Goal: Task Accomplishment & Management: Use online tool/utility

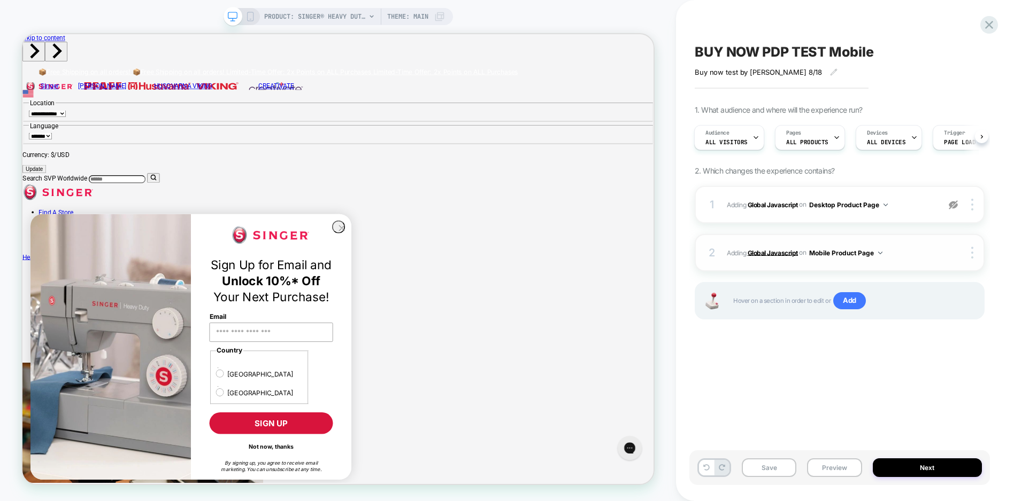
click at [763, 56] on b "Global Javascript" at bounding box center [421, 32] width 842 height 45
click at [768, 56] on b "Global Javascript" at bounding box center [421, 32] width 842 height 45
click at [252, 16] on icon at bounding box center [250, 17] width 10 height 10
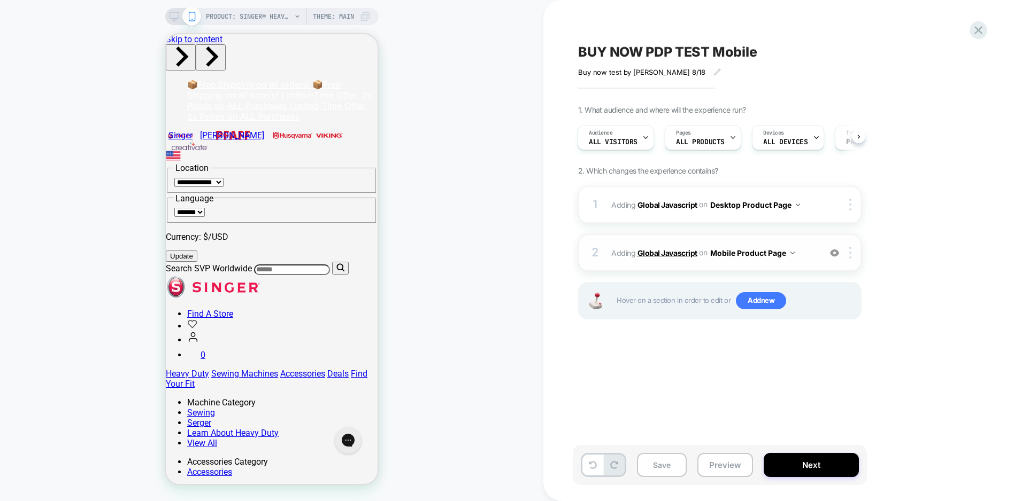
click at [212, 241] on b "Global Javascript" at bounding box center [106, 234] width 212 height 13
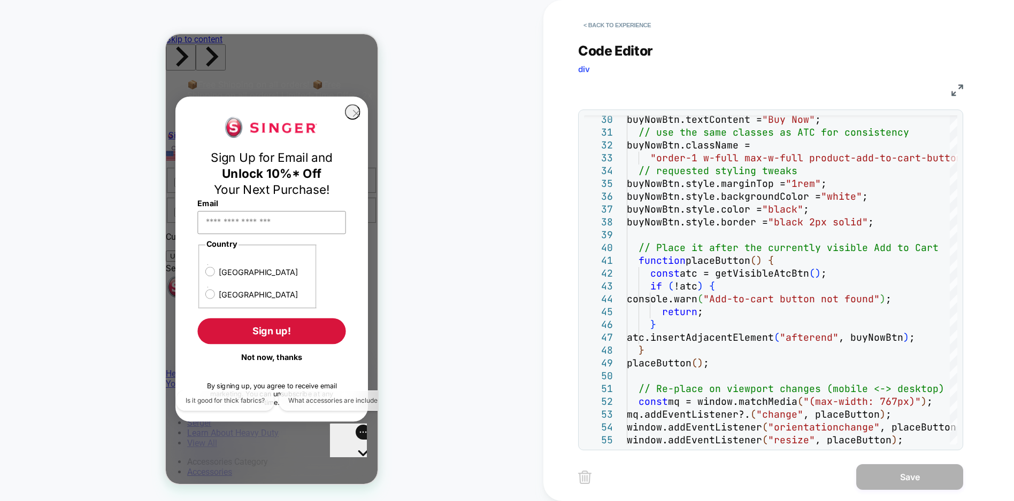
click at [355, 121] on circle "Close dialog" at bounding box center [356, 113] width 14 height 14
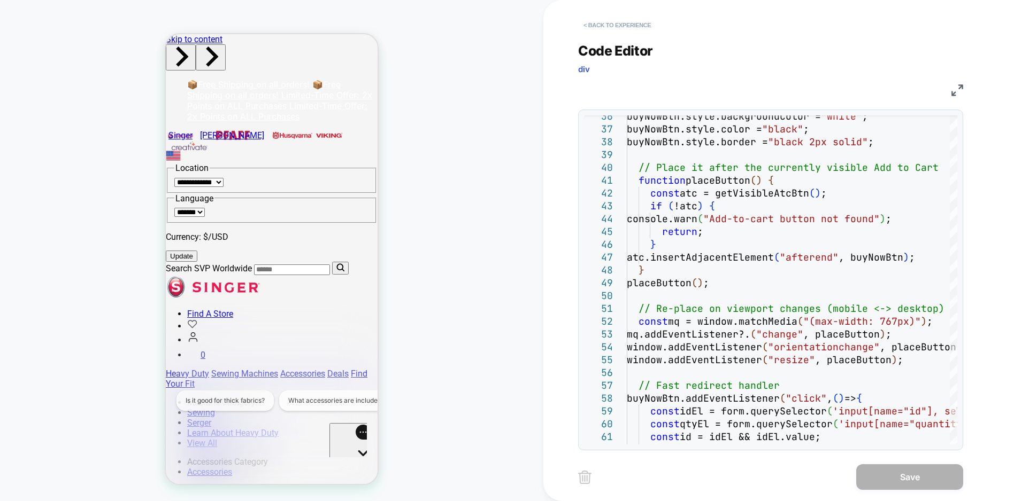
click at [602, 24] on button "< Back to experience" at bounding box center [617, 25] width 78 height 17
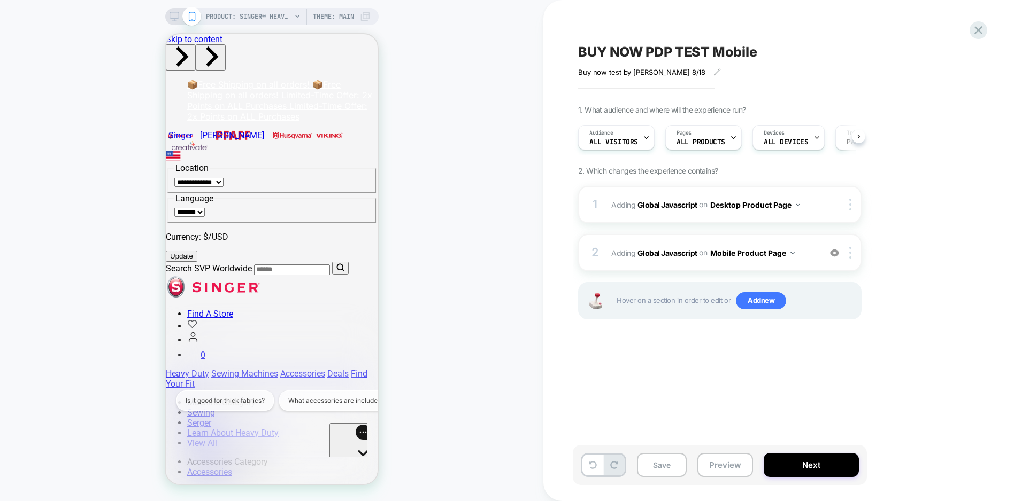
scroll to position [0, 1]
click at [767, 300] on span "Add new" at bounding box center [761, 300] width 50 height 17
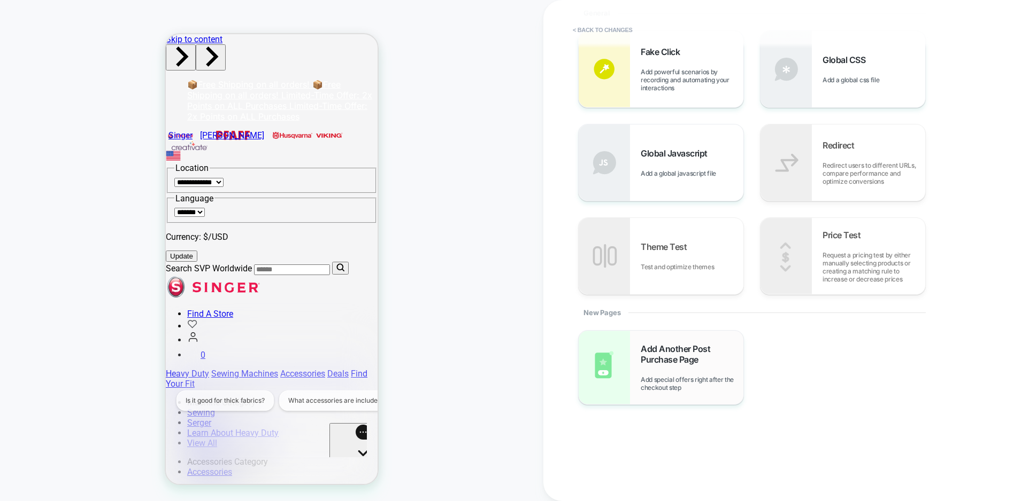
scroll to position [152, 0]
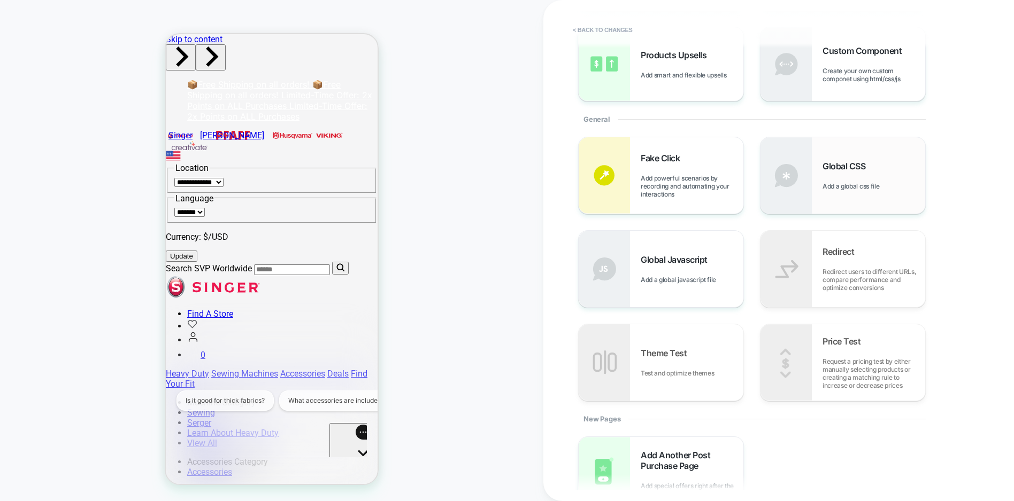
click at [777, 189] on img at bounding box center [785, 175] width 51 height 76
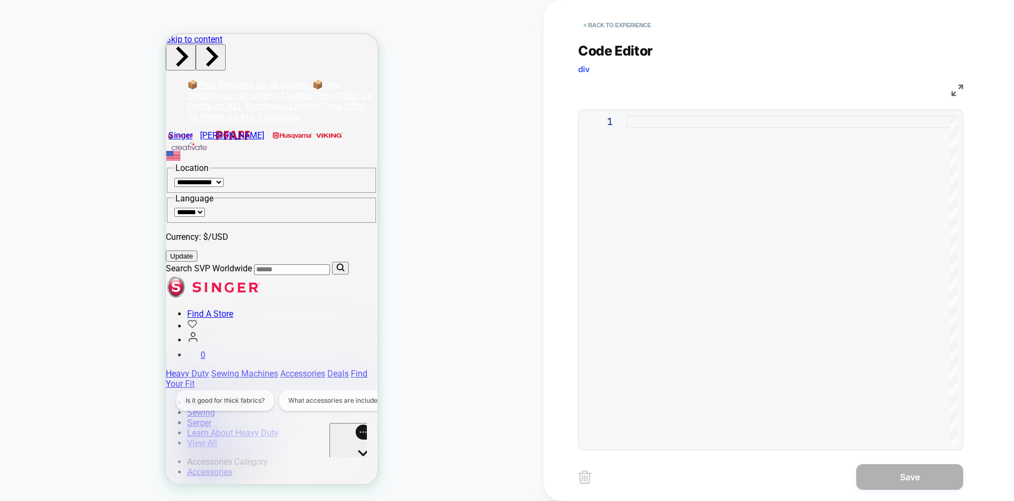
click at [672, 128] on div at bounding box center [792, 279] width 330 height 329
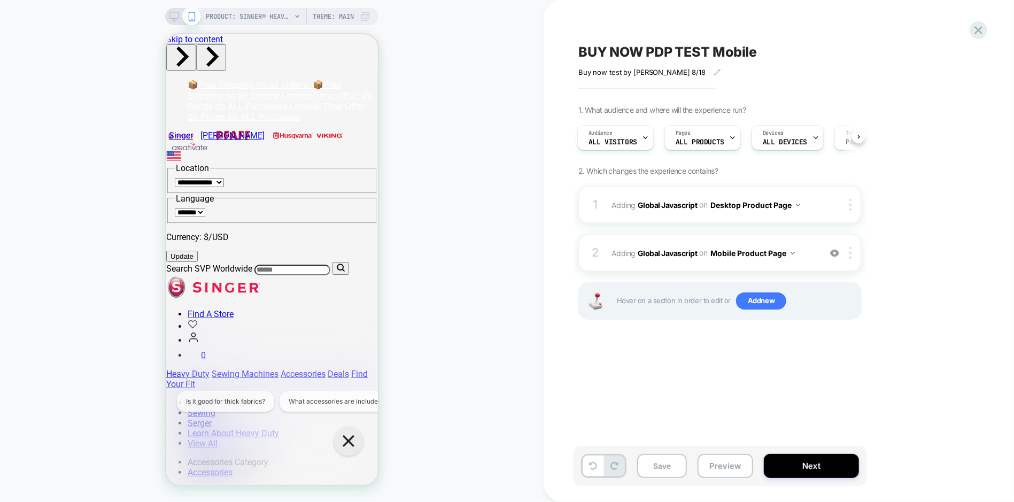
click at [350, 433] on div "Gorgias live chat" at bounding box center [348, 441] width 17 height 17
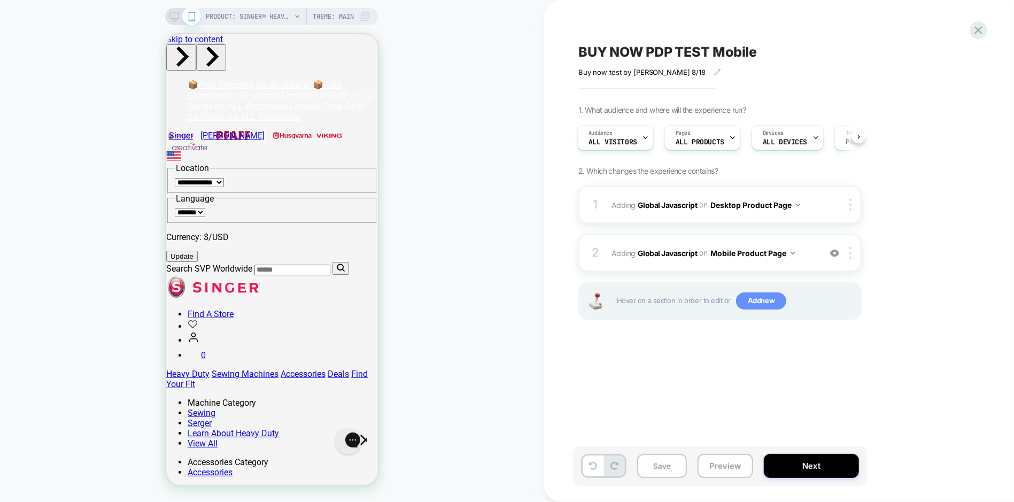
click at [744, 297] on span "Add new" at bounding box center [761, 300] width 50 height 17
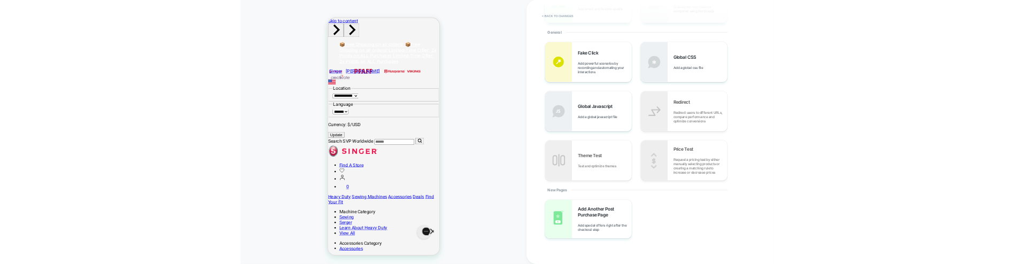
scroll to position [151, 0]
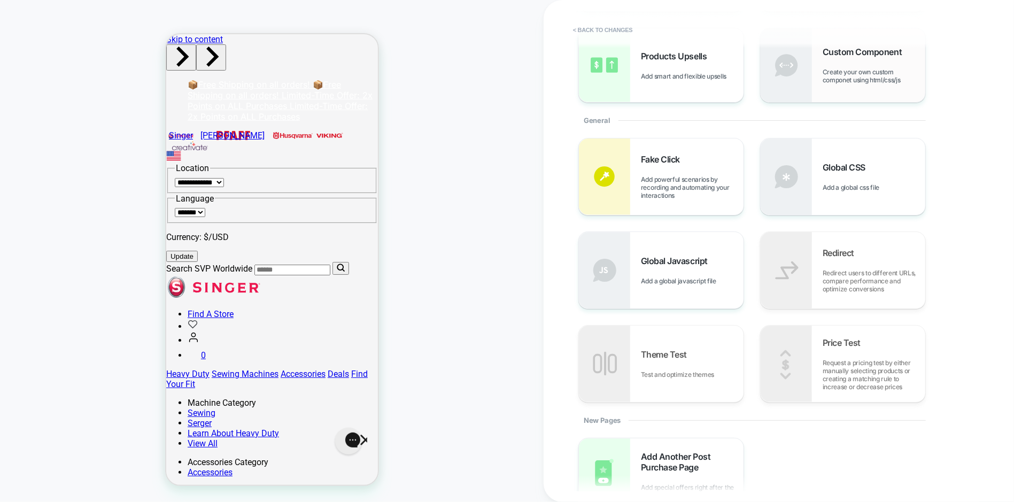
click at [809, 189] on img at bounding box center [786, 176] width 51 height 76
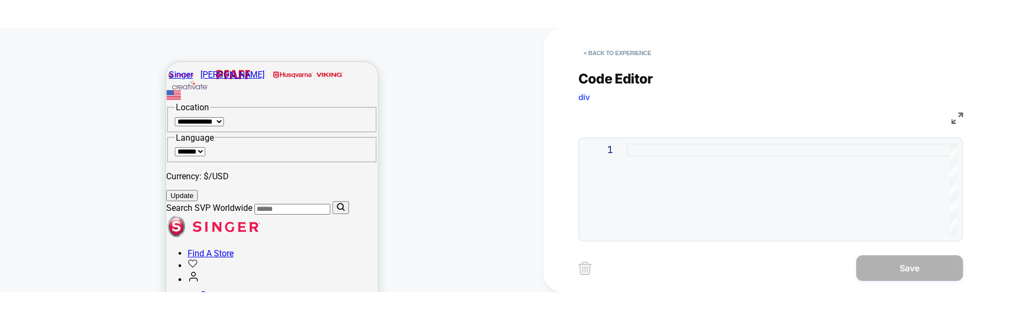
scroll to position [107, 0]
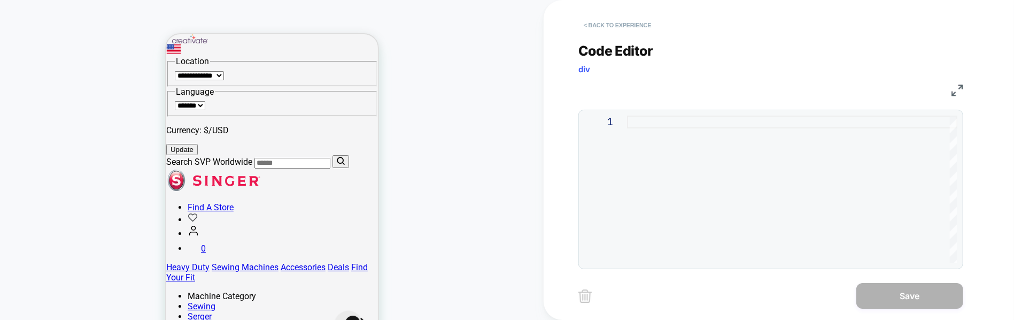
click at [588, 21] on button "< Back to experience" at bounding box center [617, 25] width 78 height 17
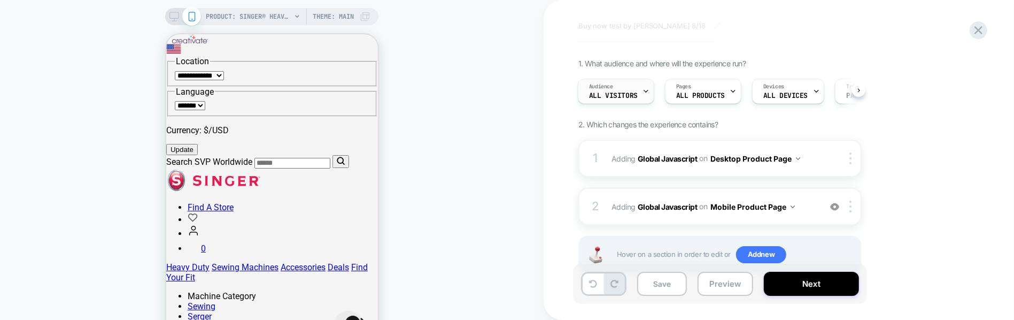
scroll to position [79, 0]
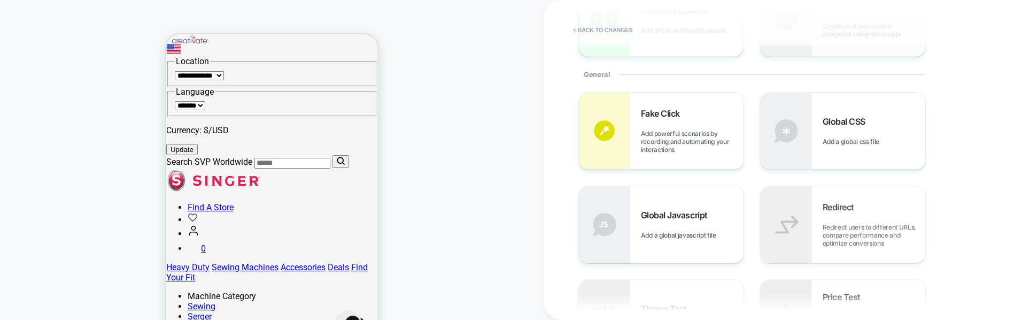
scroll to position [214, 0]
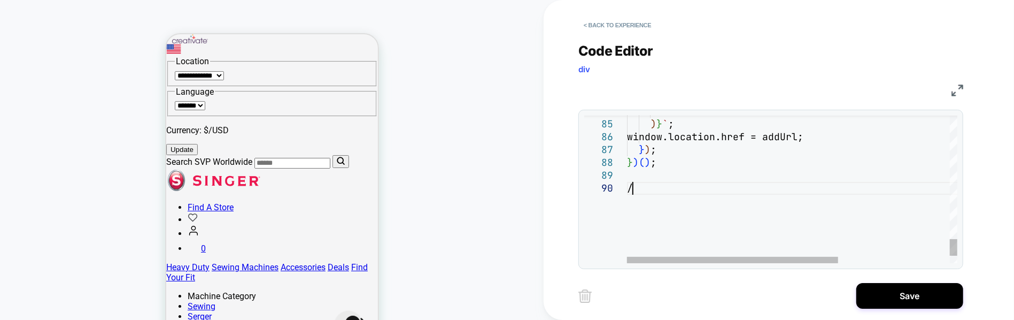
scroll to position [115, 11]
type textarea "**********"
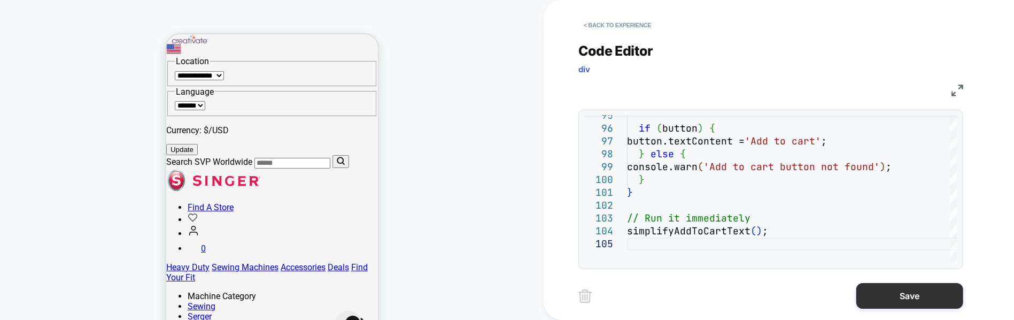
type textarea "**********"
click at [878, 297] on button "Save" at bounding box center [909, 296] width 107 height 26
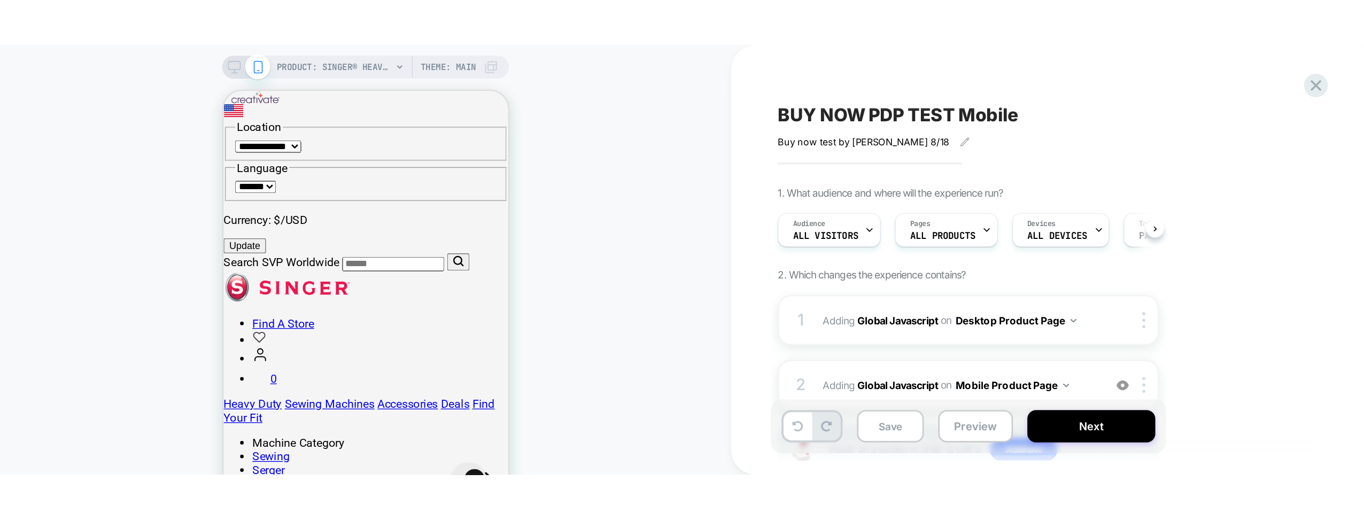
scroll to position [0, 1]
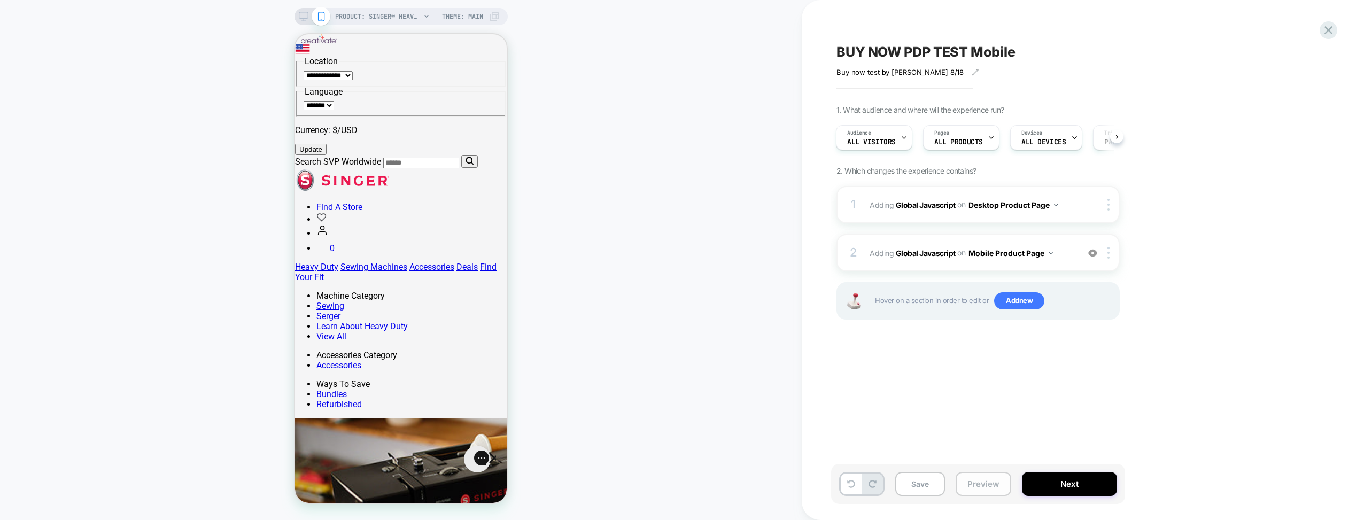
click at [971, 487] on button "Preview" at bounding box center [984, 484] width 56 height 24
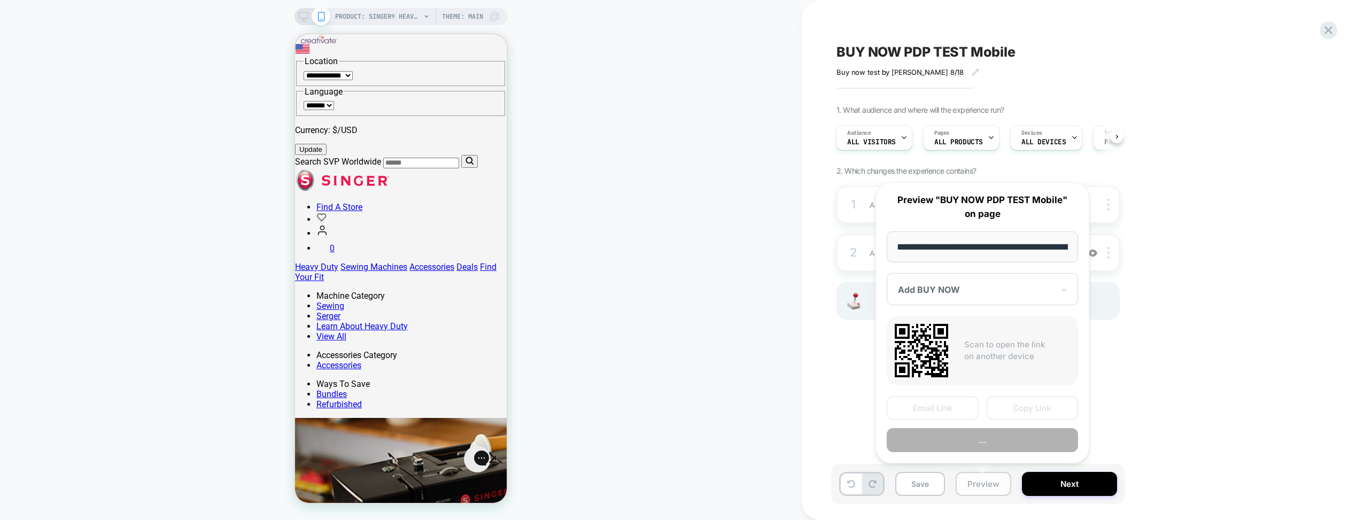
scroll to position [0, 298]
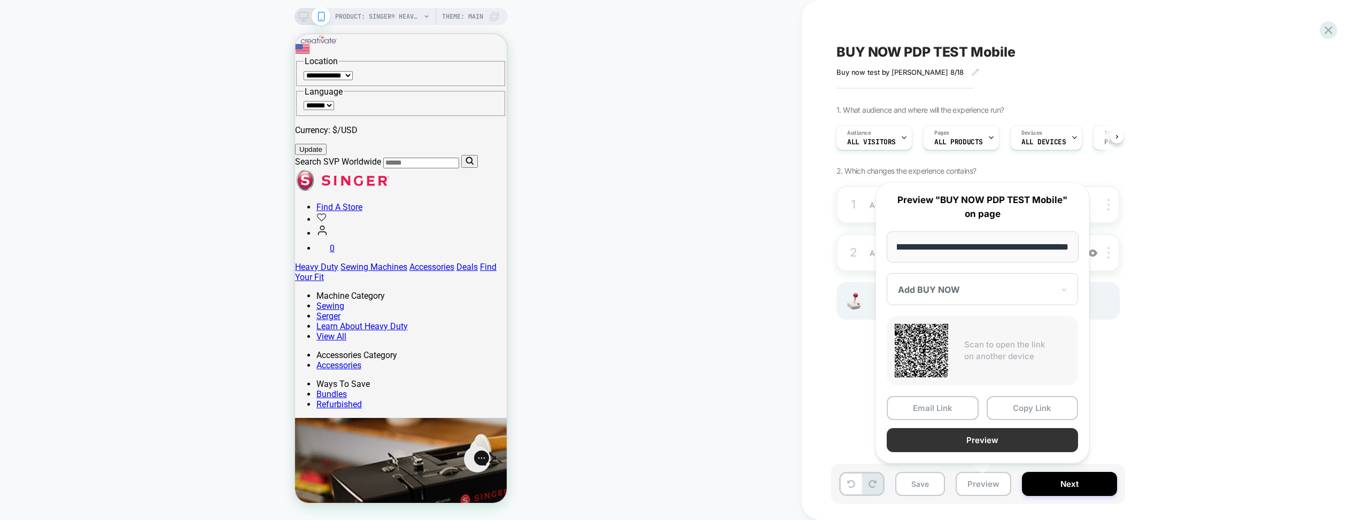
click at [973, 438] on button "Preview" at bounding box center [982, 440] width 191 height 24
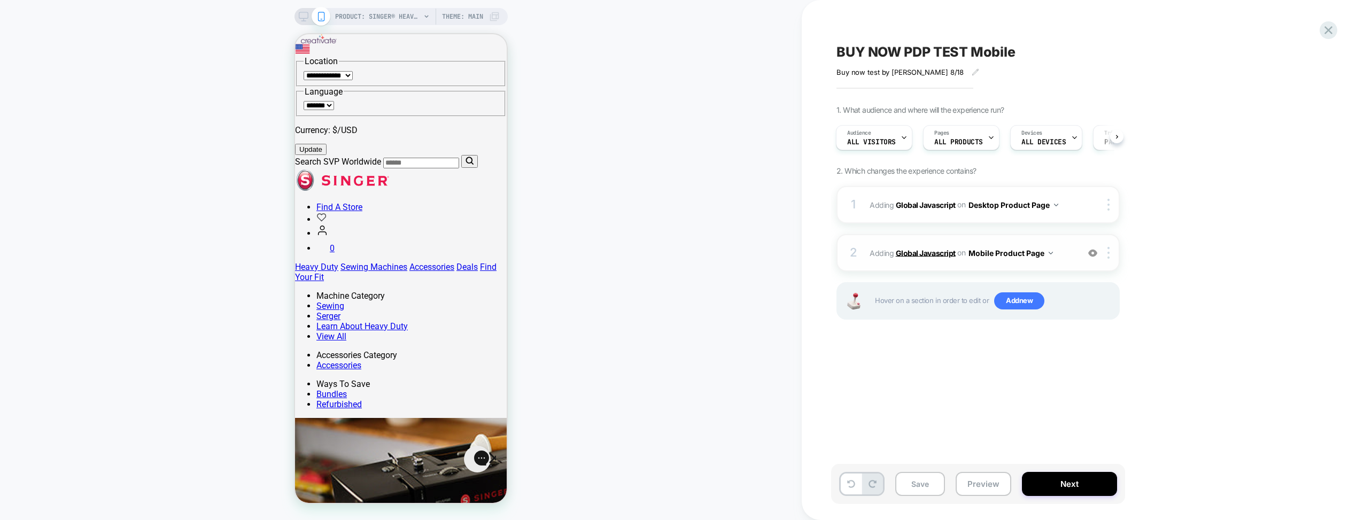
click at [945, 255] on b "Global Javascript" at bounding box center [926, 252] width 60 height 9
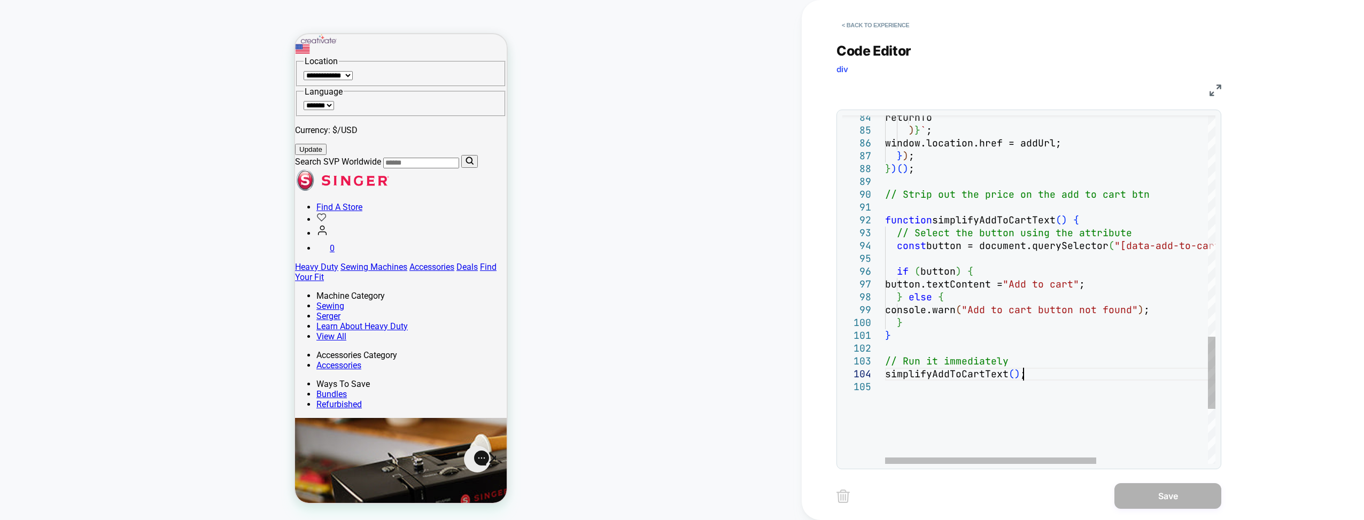
scroll to position [0, 0]
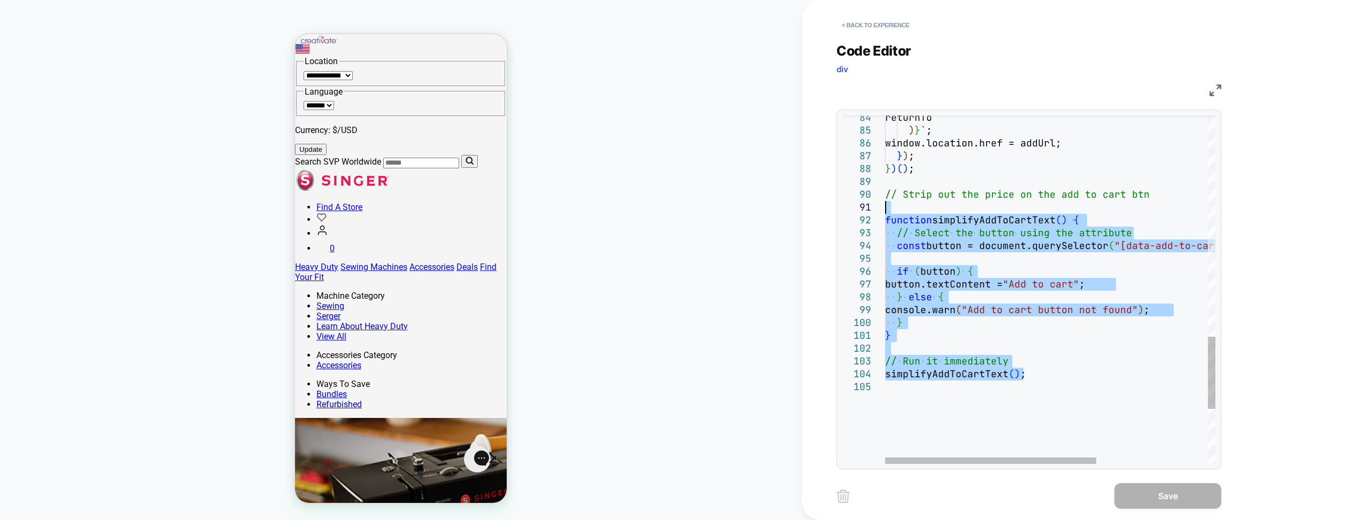
drag, startPoint x: 1046, startPoint y: 376, endPoint x: 856, endPoint y: 213, distance: 249.5
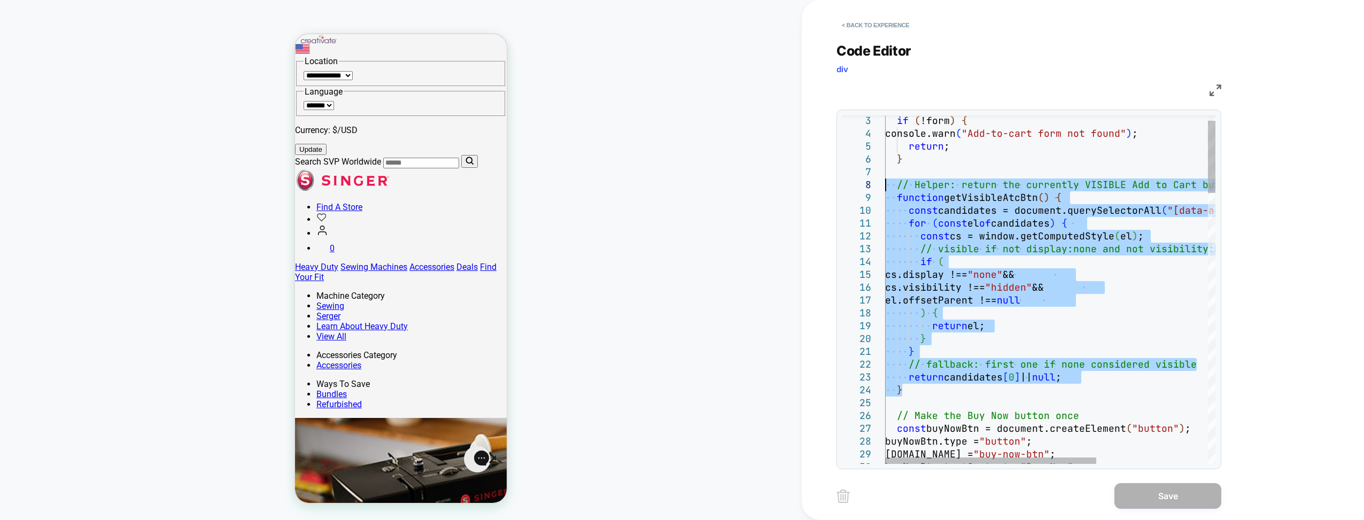
drag, startPoint x: 930, startPoint y: 393, endPoint x: 852, endPoint y: 189, distance: 218.6
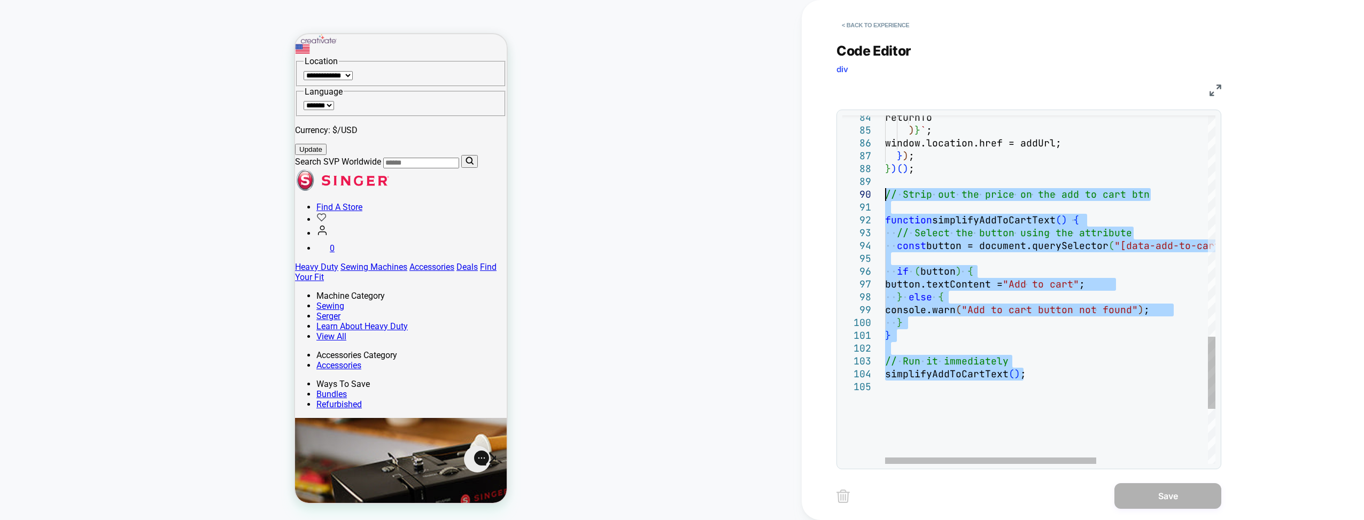
drag, startPoint x: 1035, startPoint y: 378, endPoint x: 882, endPoint y: 199, distance: 235.8
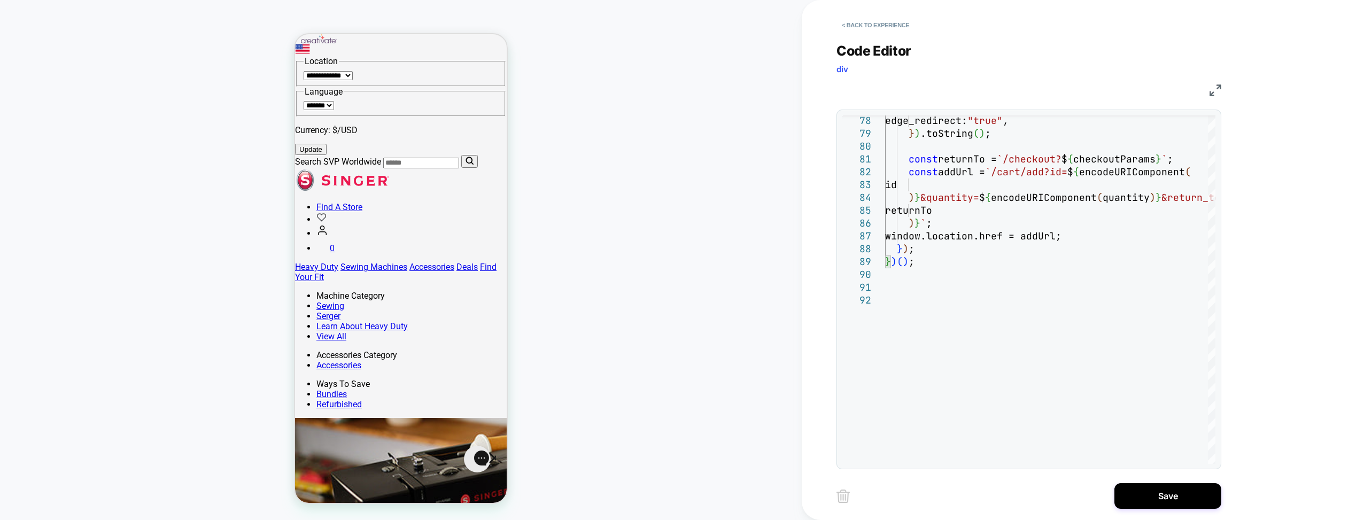
type textarea "**********"
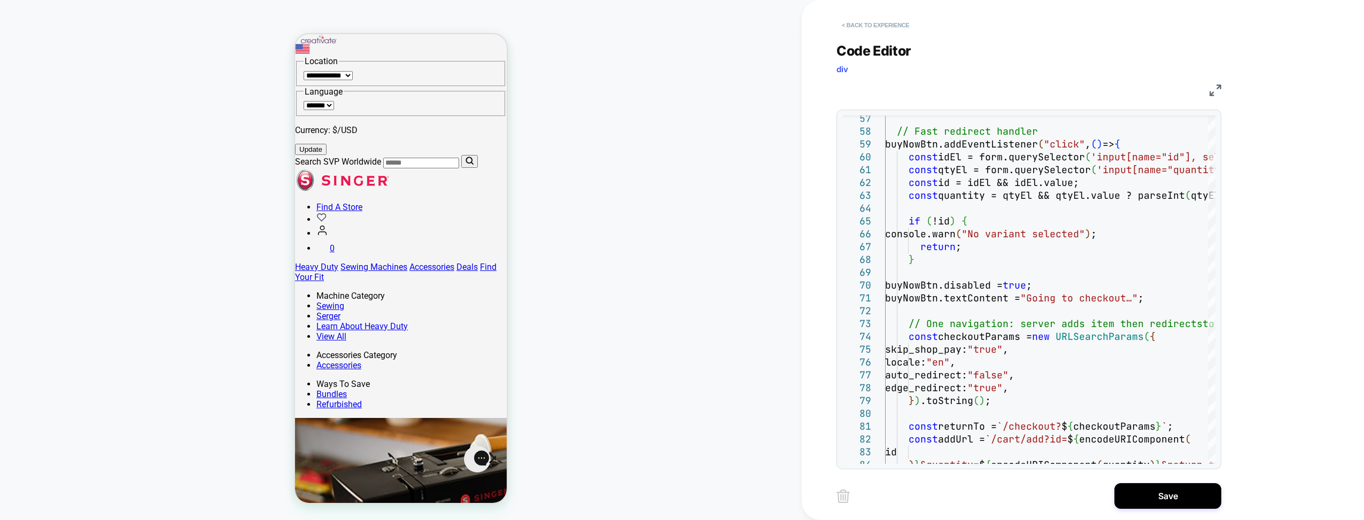
click at [858, 21] on button "< Back to experience" at bounding box center [876, 25] width 78 height 17
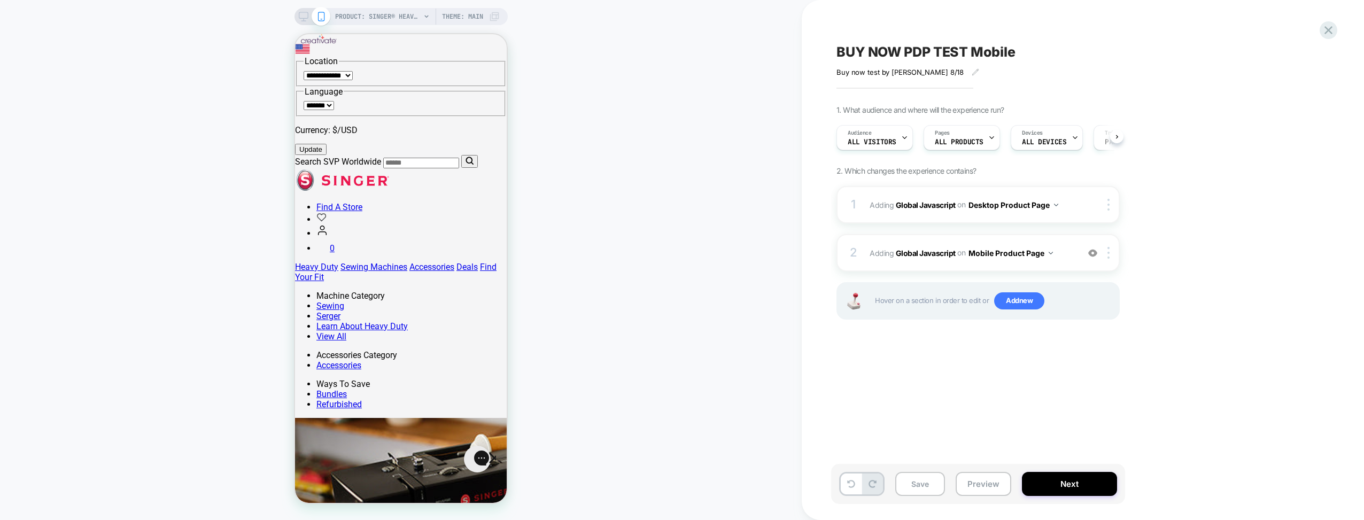
scroll to position [0, 1]
click at [1014, 30] on icon at bounding box center [1329, 30] width 8 height 8
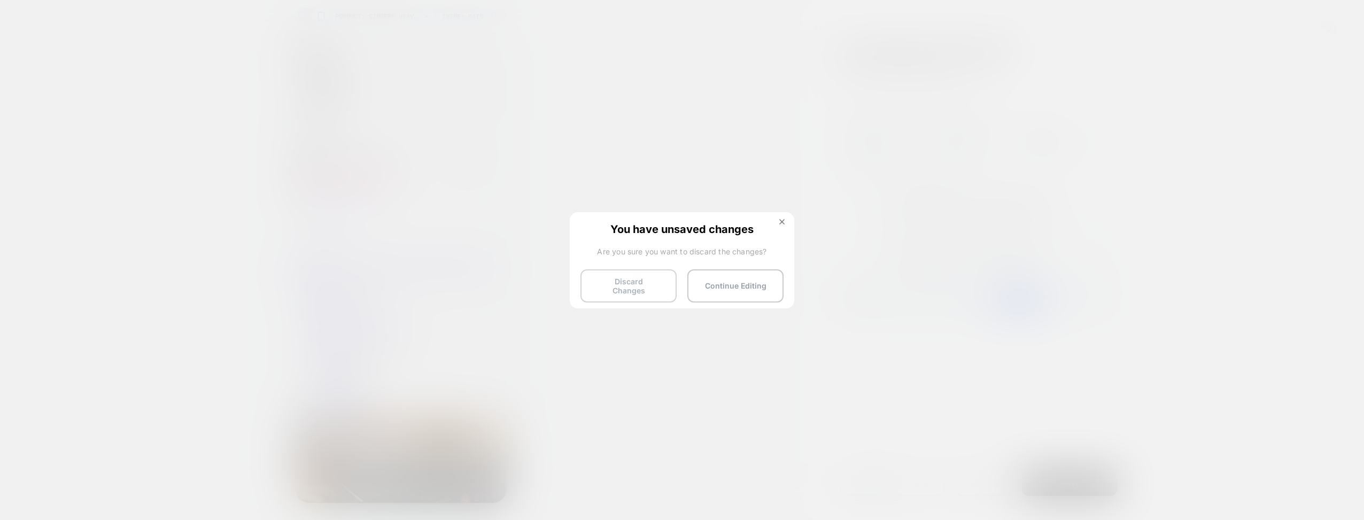
click at [651, 288] on button "Discard Changes" at bounding box center [629, 285] width 96 height 33
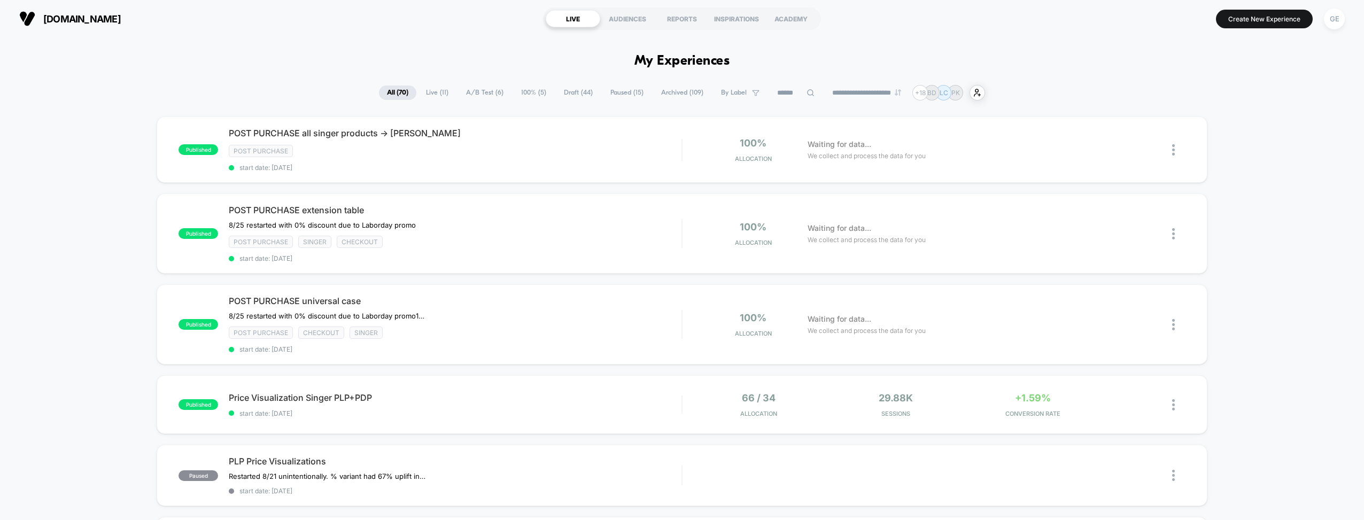
click at [564, 89] on span "Draft ( 44 )" at bounding box center [578, 93] width 45 height 14
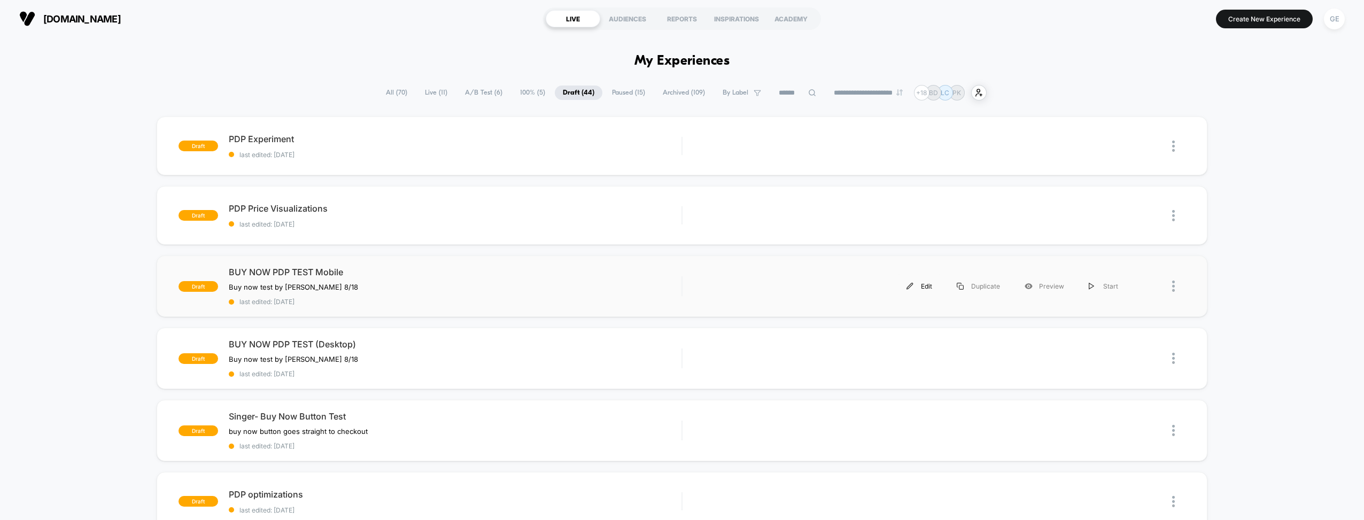
click at [917, 282] on div "Edit" at bounding box center [919, 286] width 50 height 24
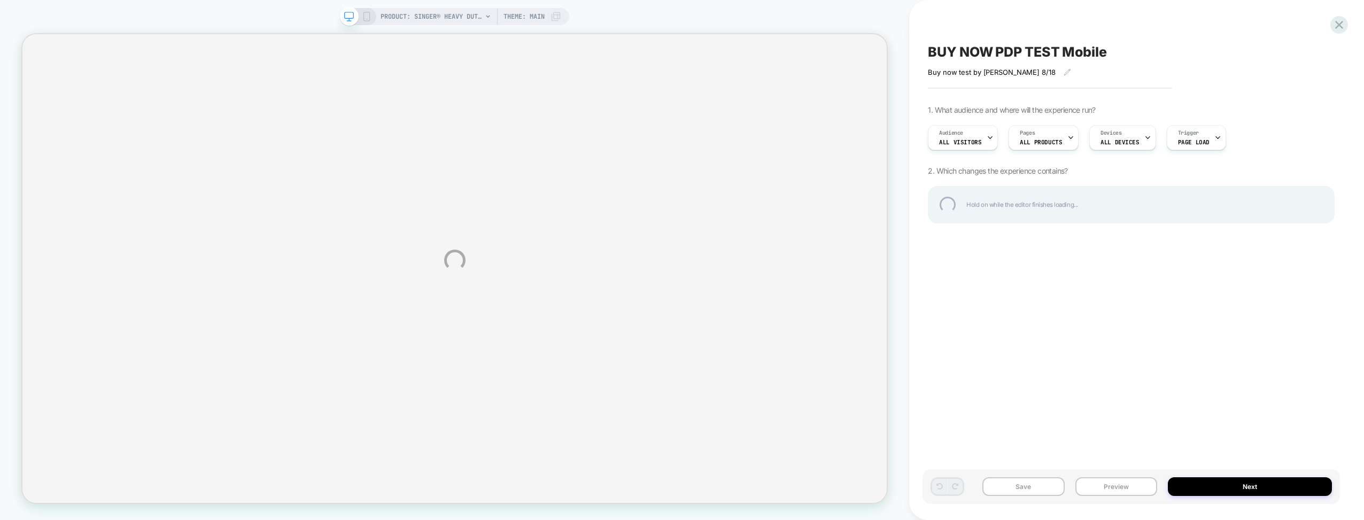
click at [368, 17] on div "PRODUCT: SINGER® Heavy Duty 4452 Rosewater Pink Sewing Machine PRODUCT: SINGER®…" at bounding box center [682, 260] width 1364 height 520
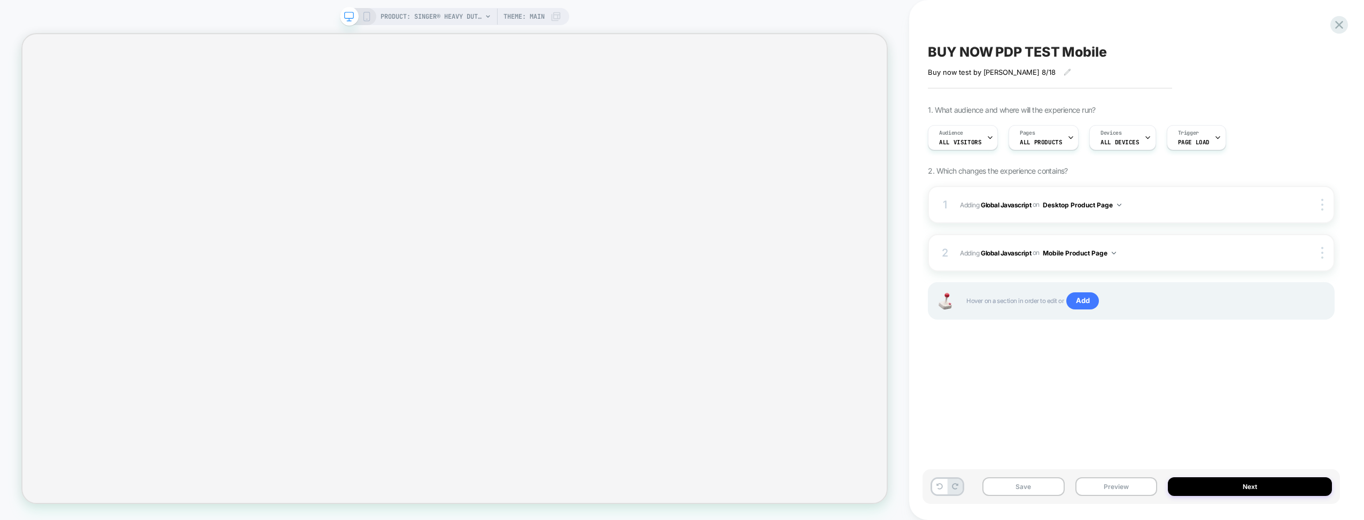
click at [368, 17] on icon at bounding box center [367, 17] width 10 height 10
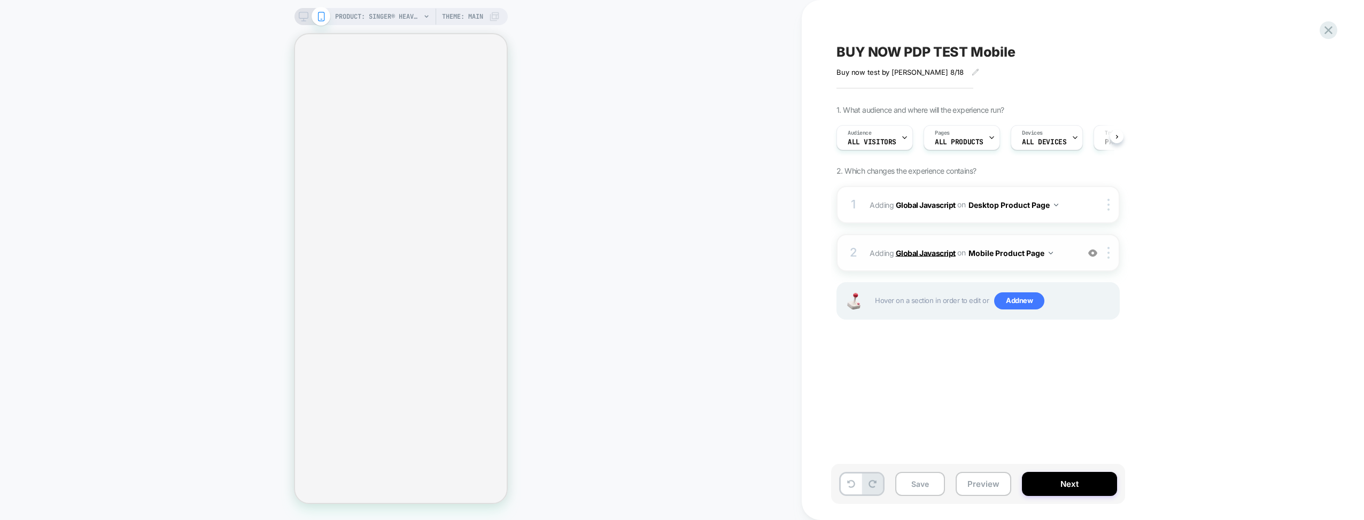
scroll to position [0, 1]
click at [920, 251] on b "Global Javascript" at bounding box center [926, 252] width 60 height 9
click at [925, 253] on b "Global Javascript" at bounding box center [926, 252] width 60 height 9
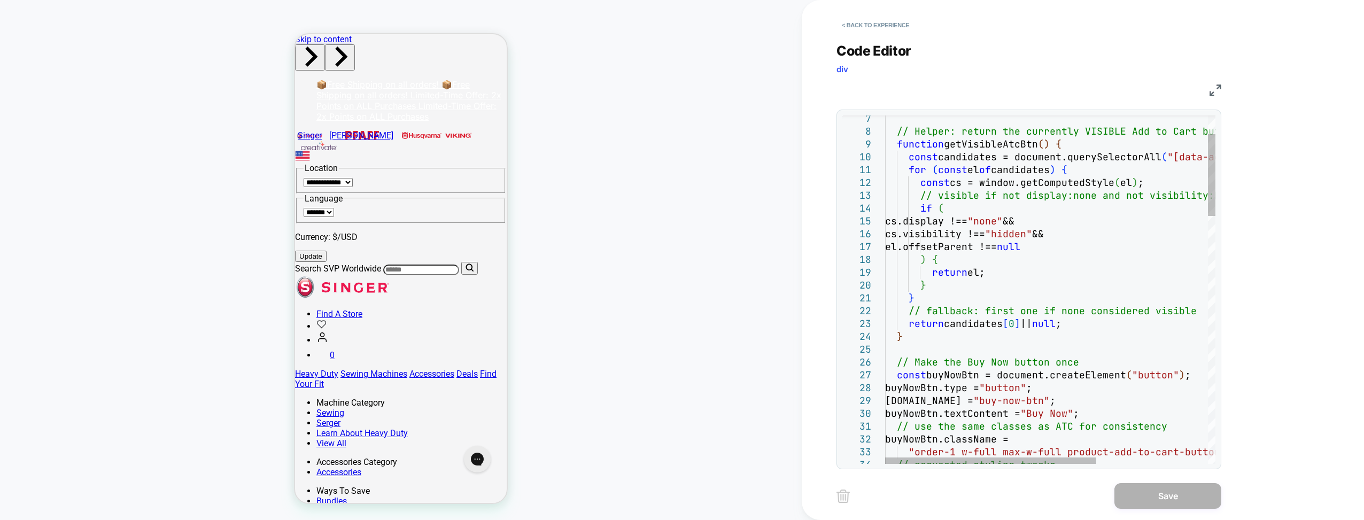
scroll to position [0, 0]
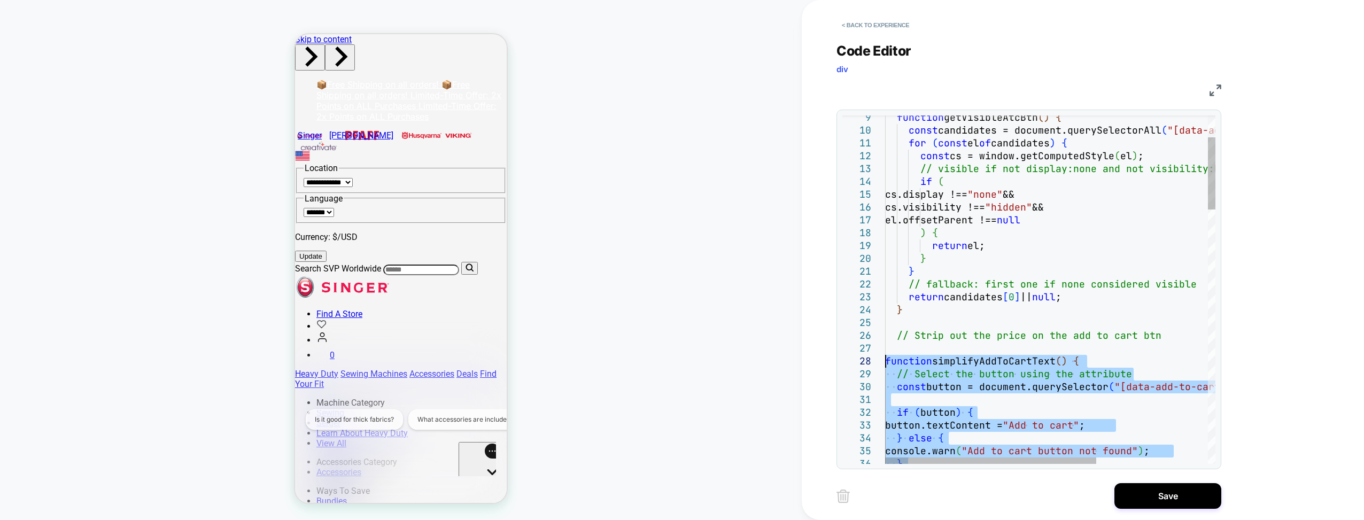
drag, startPoint x: 1047, startPoint y: 439, endPoint x: 877, endPoint y: 359, distance: 188.0
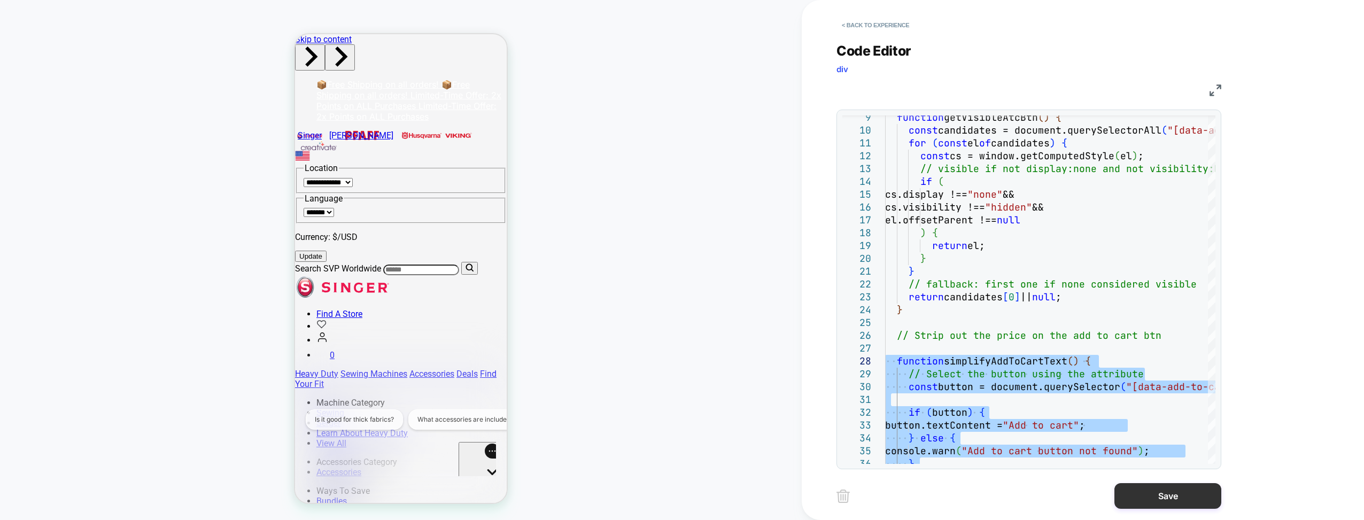
type textarea "**********"
click at [1014, 488] on button "Save" at bounding box center [1168, 496] width 107 height 26
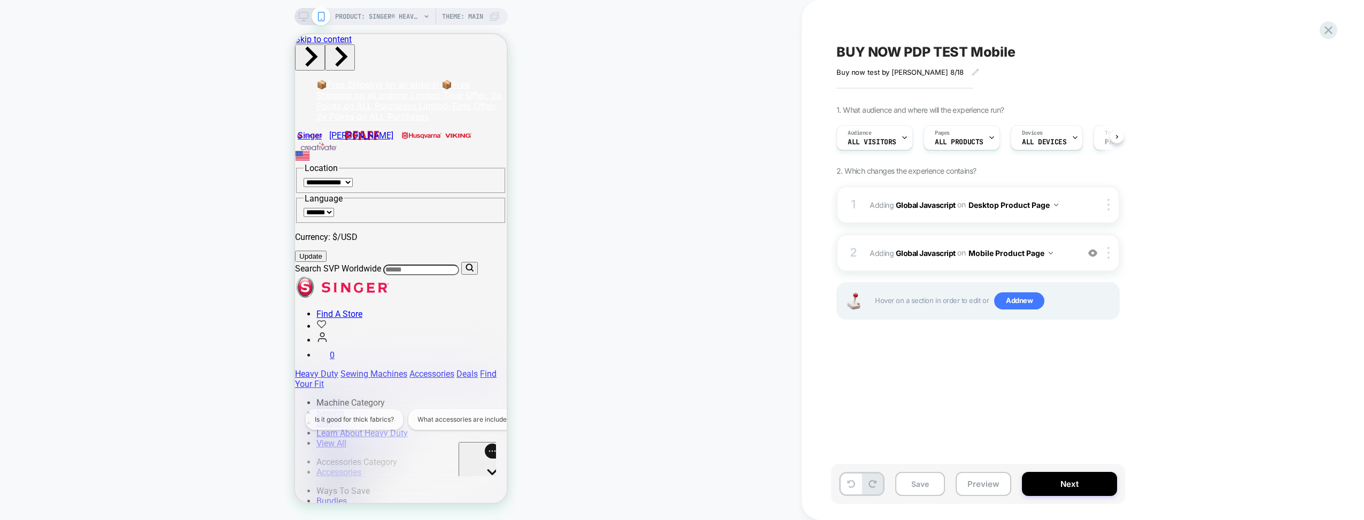
scroll to position [0, 1]
click at [1014, 28] on icon at bounding box center [1329, 30] width 8 height 8
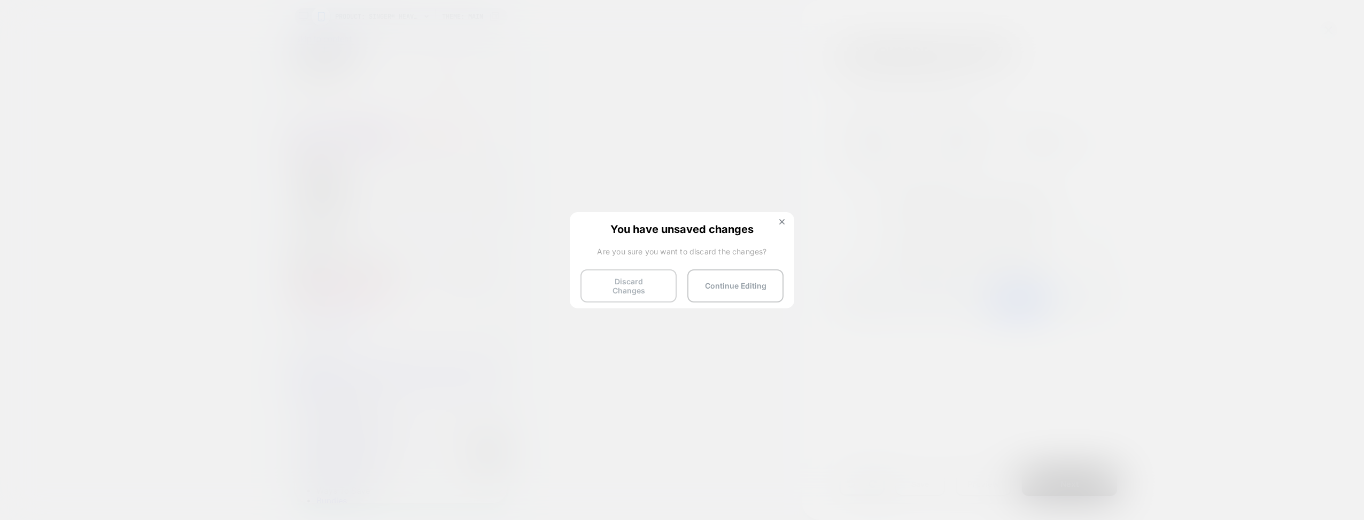
click at [624, 286] on button "Discard Changes" at bounding box center [629, 285] width 96 height 33
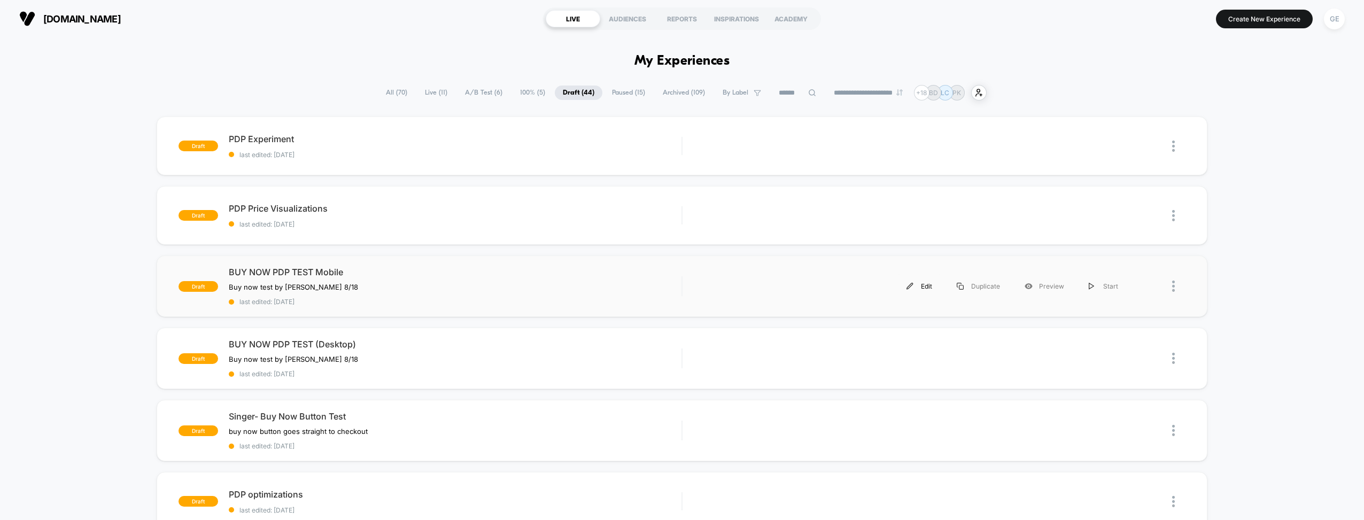
click at [910, 279] on div "Edit" at bounding box center [919, 286] width 50 height 24
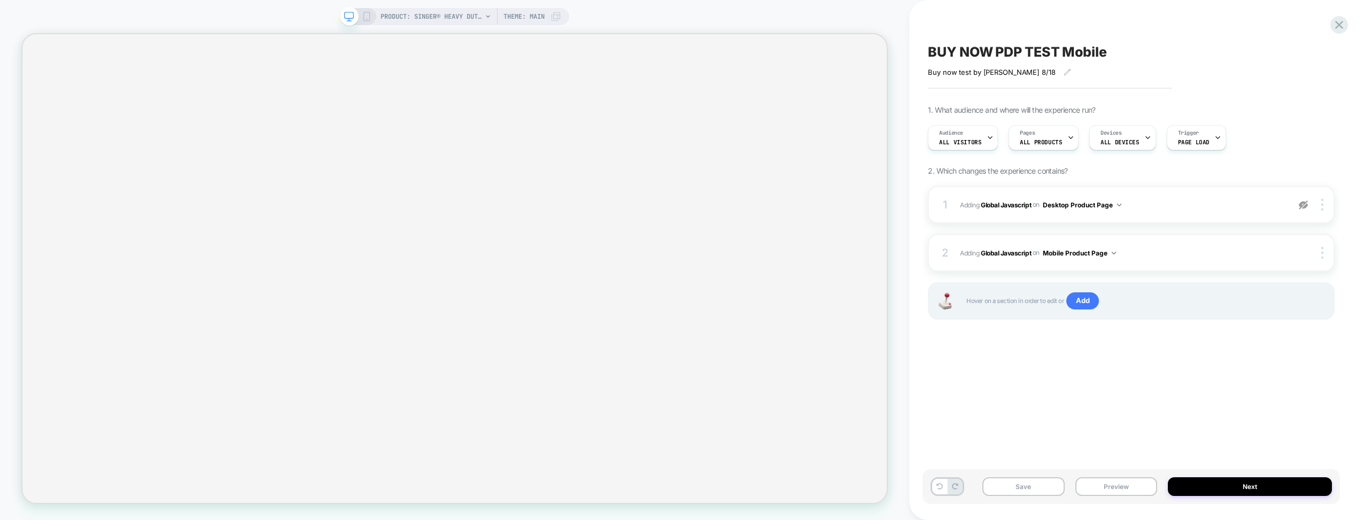
click at [368, 17] on icon at bounding box center [367, 17] width 10 height 10
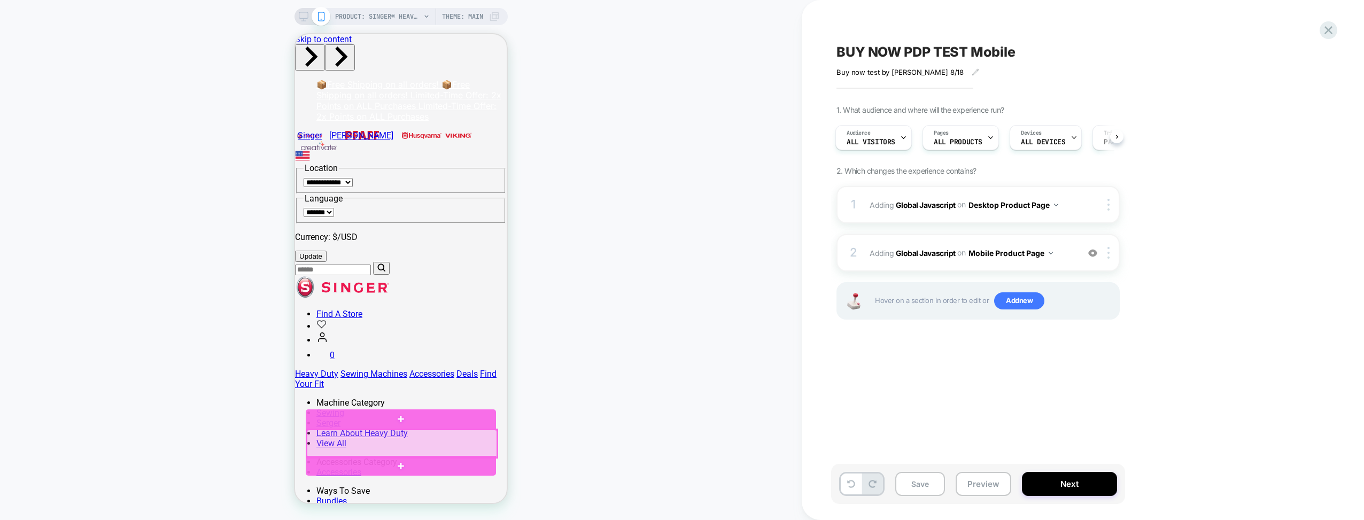
click at [397, 444] on div at bounding box center [402, 444] width 190 height 28
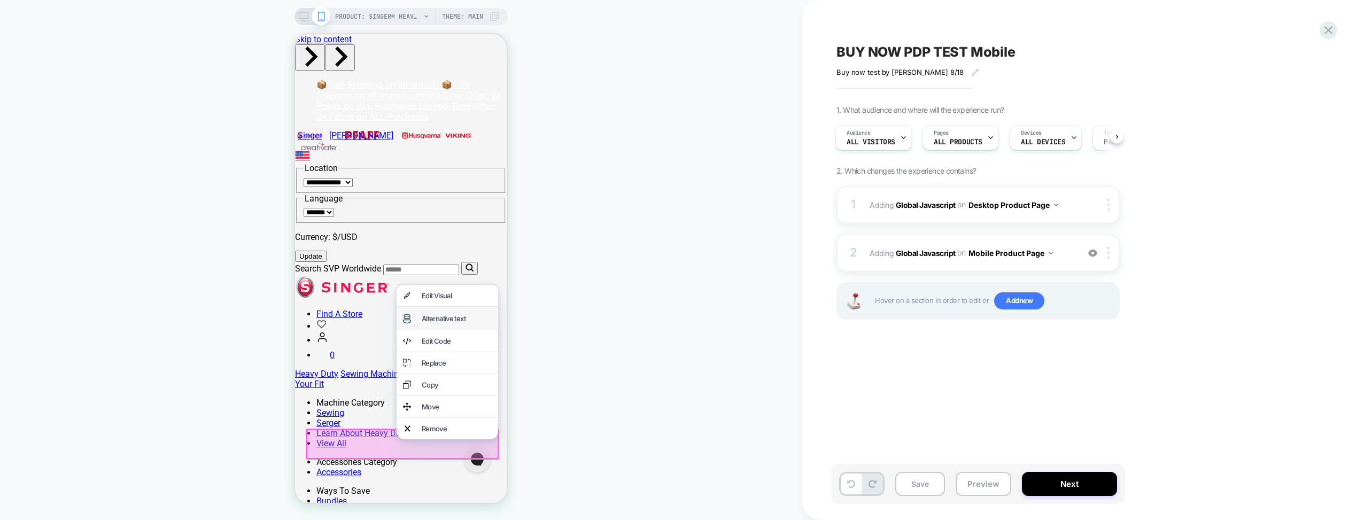
click at [433, 319] on div "Alternative text" at bounding box center [457, 318] width 70 height 9
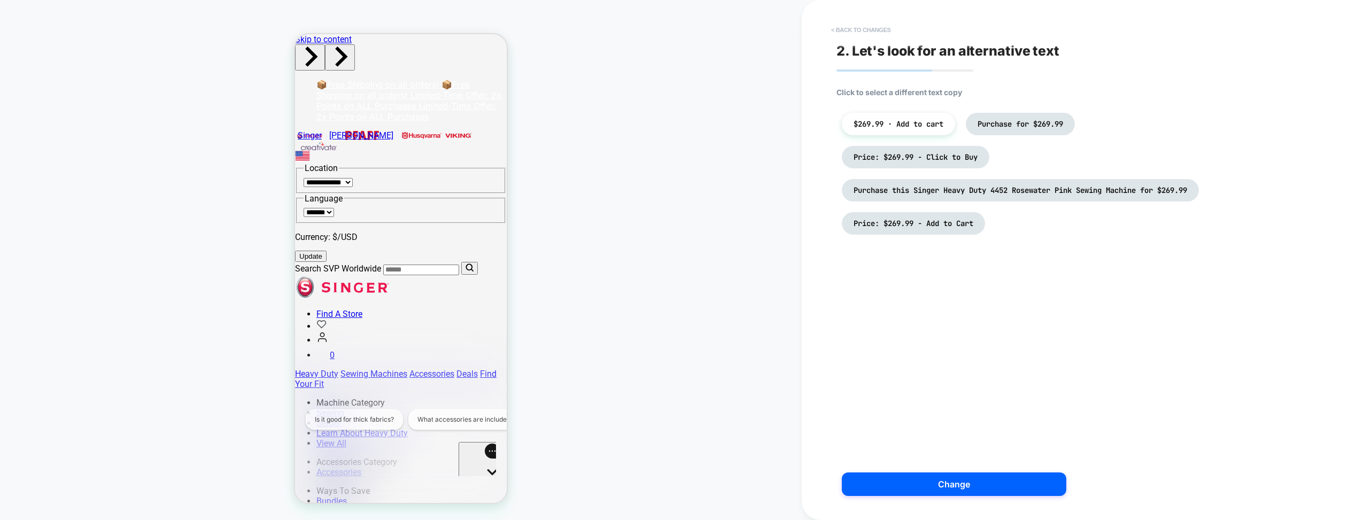
click at [863, 27] on button "< Back to changes" at bounding box center [861, 29] width 71 height 17
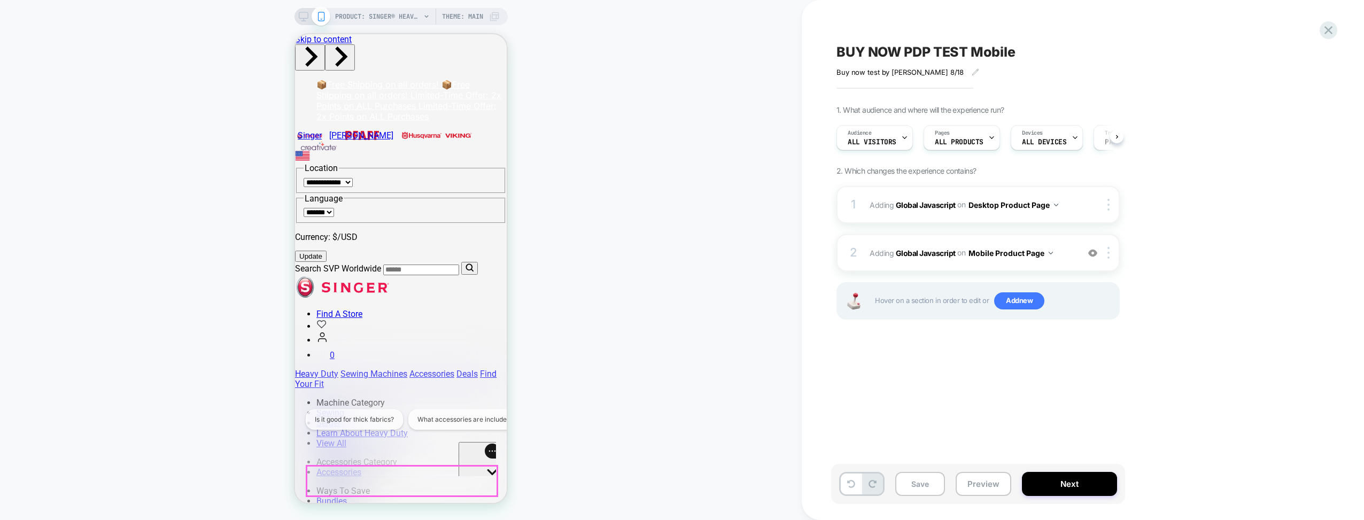
scroll to position [0, 1]
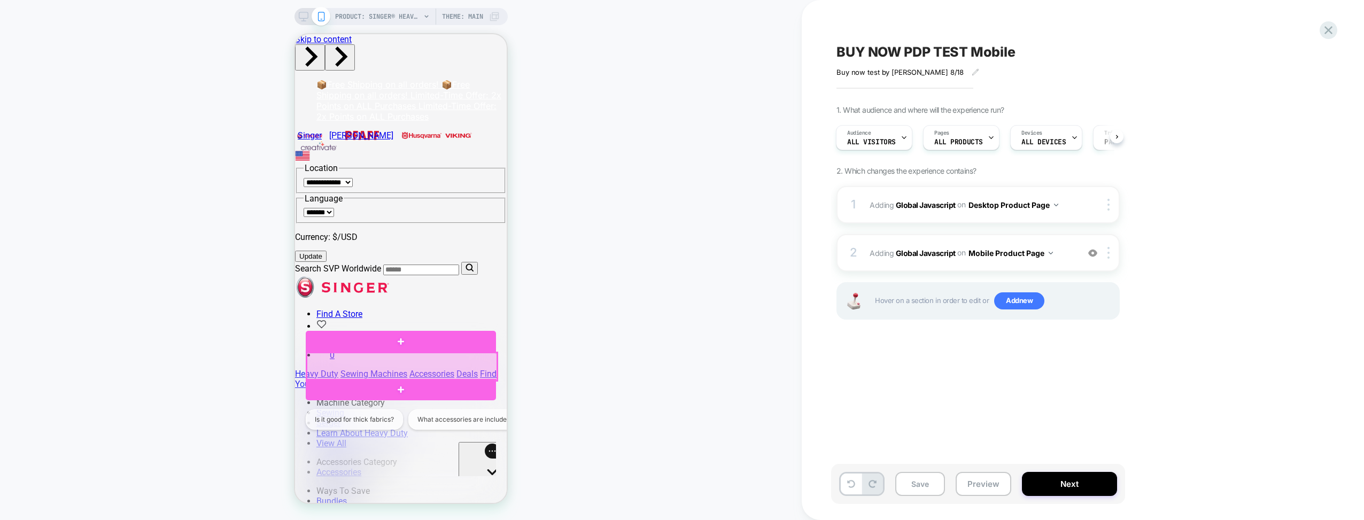
click at [375, 364] on div at bounding box center [402, 367] width 190 height 28
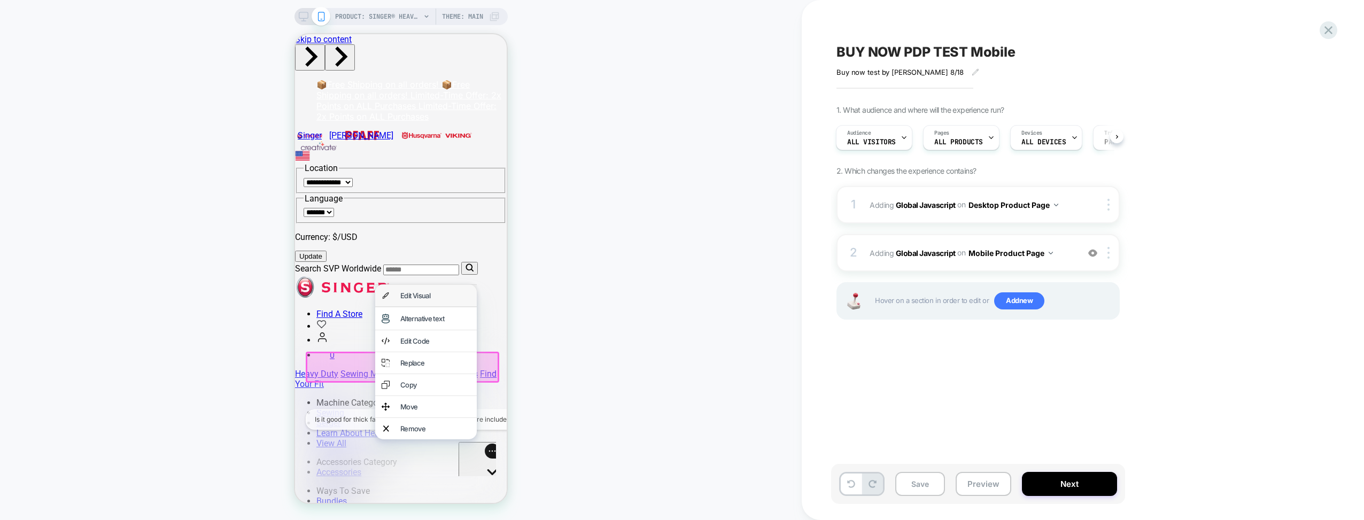
click at [423, 292] on div "Edit Visual" at bounding box center [435, 295] width 70 height 9
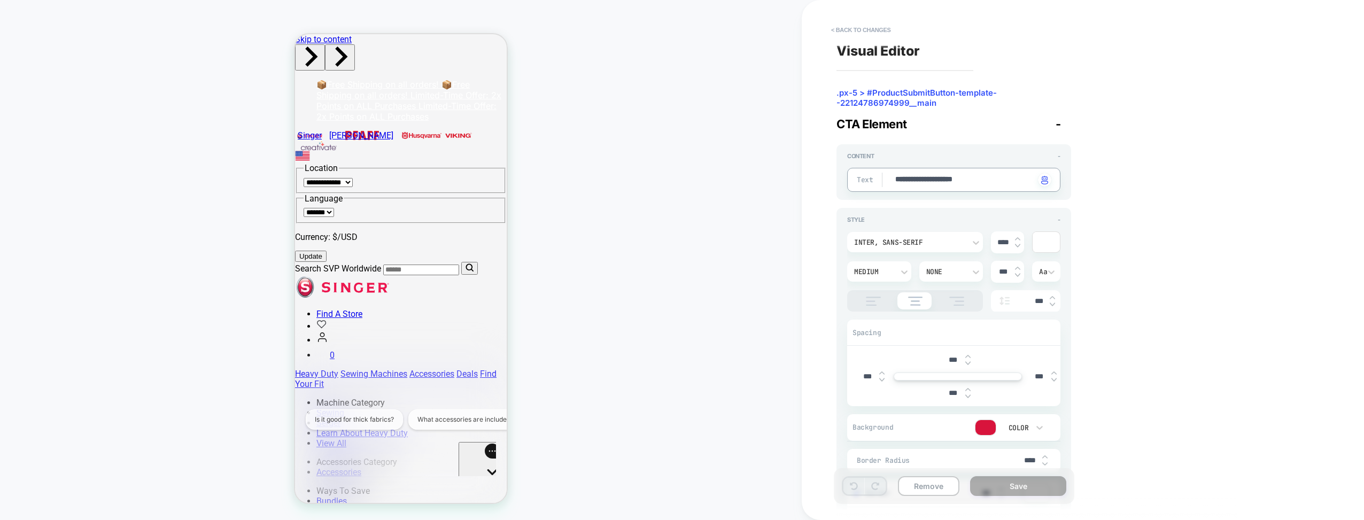
drag, startPoint x: 939, startPoint y: 181, endPoint x: 879, endPoint y: 182, distance: 59.9
type textarea "*"
type textarea "**********"
type textarea "*"
type textarea "**********"
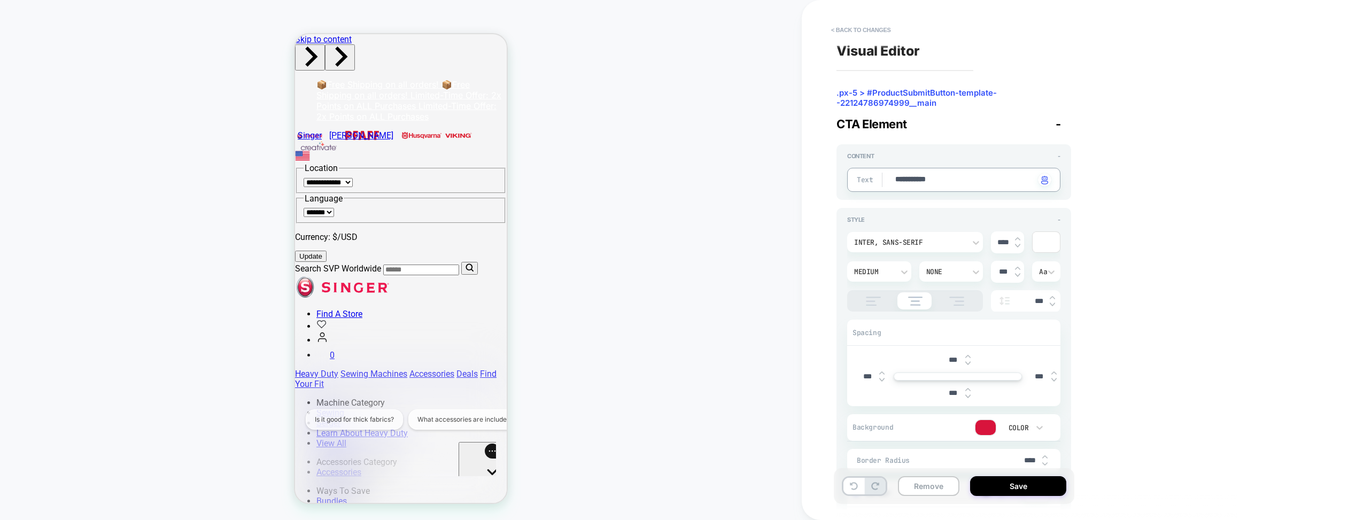
type textarea "*"
click at [874, 96] on span ".px-5 > #ProductSubmitButton-template--22124786974999__main" at bounding box center [954, 93] width 235 height 11
click at [850, 30] on button "< Back to changes" at bounding box center [861, 29] width 71 height 17
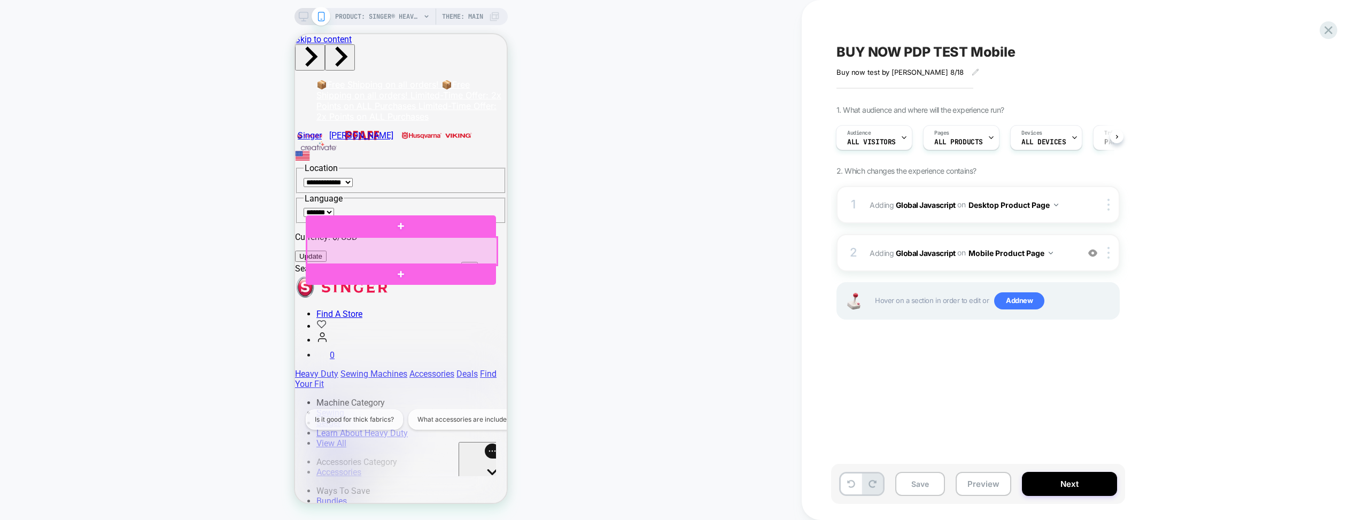
click at [421, 251] on div at bounding box center [402, 251] width 190 height 28
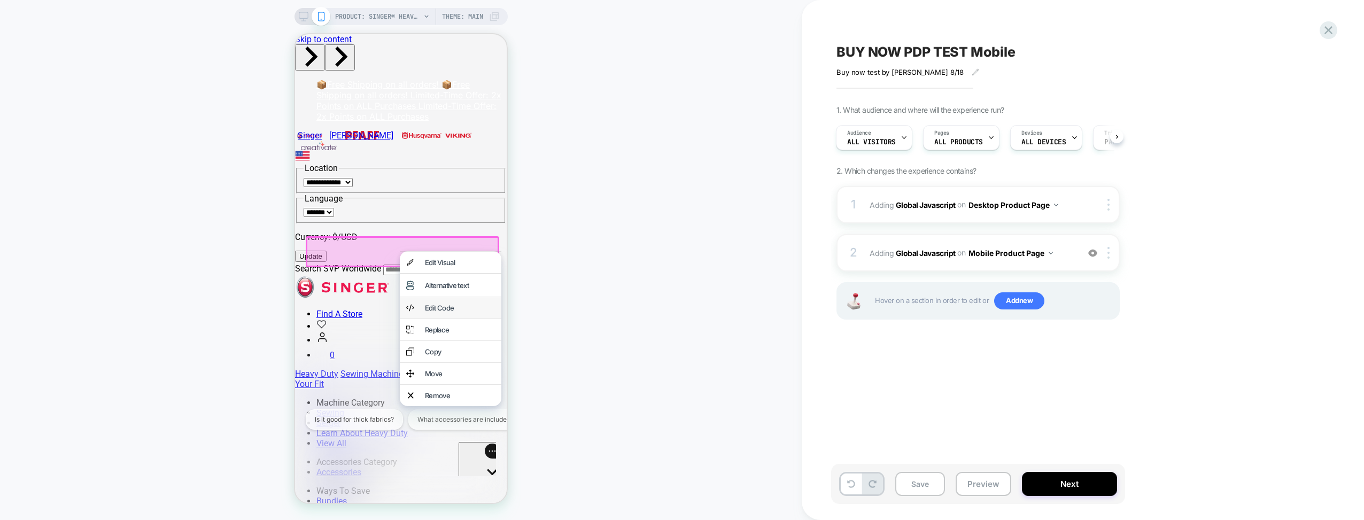
click at [436, 310] on div "Edit Code" at bounding box center [460, 308] width 70 height 9
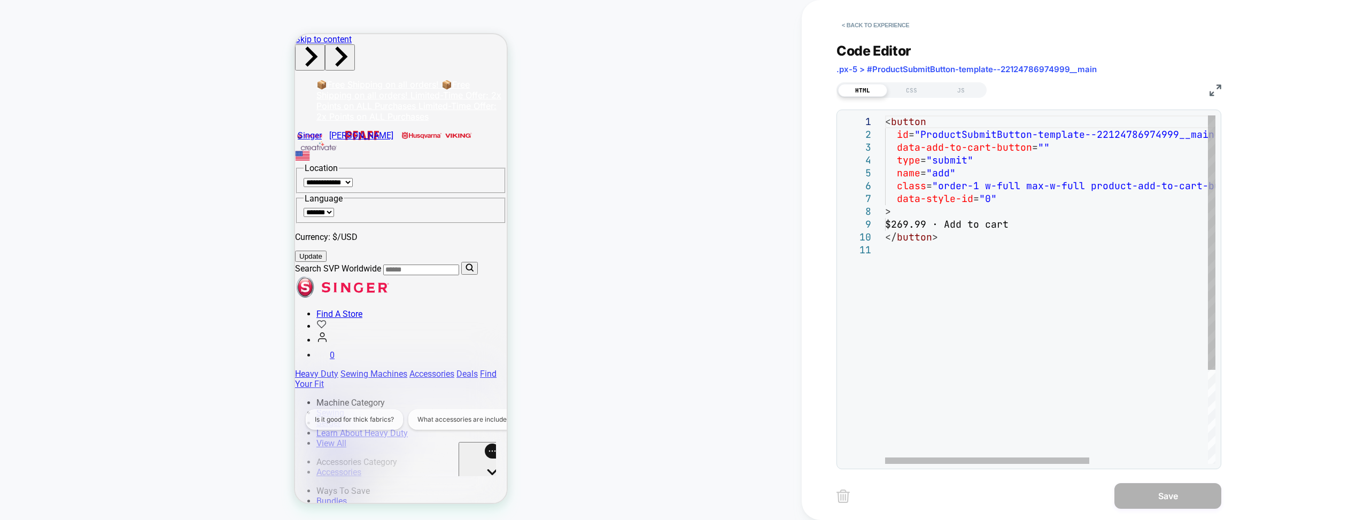
scroll to position [0, 0]
drag, startPoint x: 897, startPoint y: 149, endPoint x: 1028, endPoint y: 146, distance: 130.5
click at [1014, 146] on div "< button id = "ProductSubmitButton-template--22124786974999__mai n" data-add-to…" at bounding box center [1145, 353] width 521 height 477
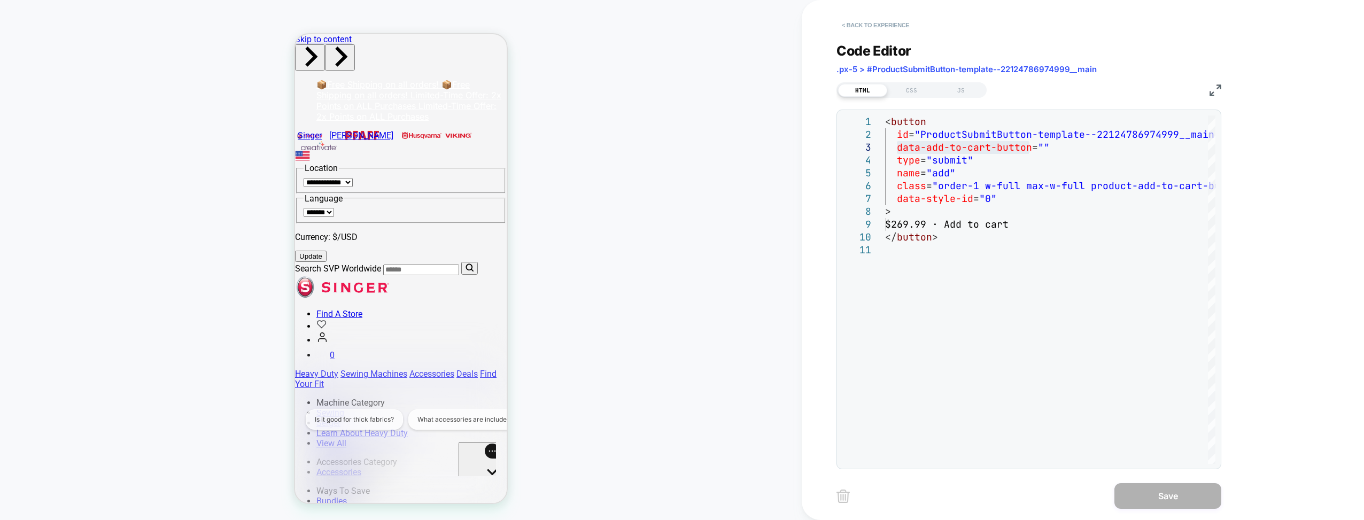
click at [843, 26] on button "< Back to experience" at bounding box center [876, 25] width 78 height 17
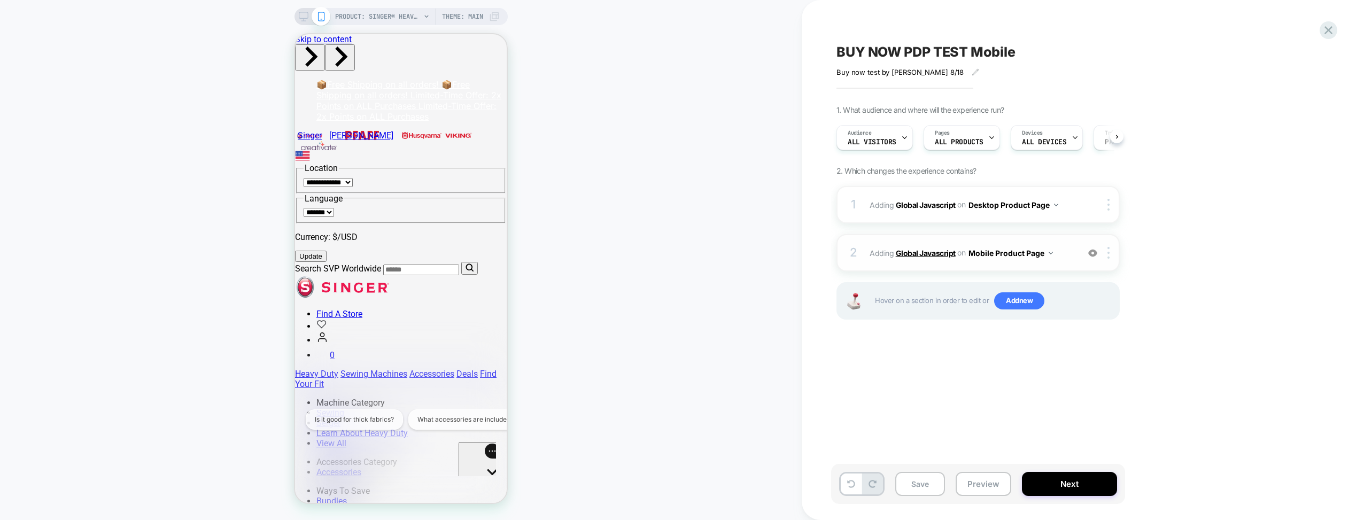
scroll to position [0, 1]
click at [932, 253] on b "Global Javascript" at bounding box center [926, 252] width 60 height 9
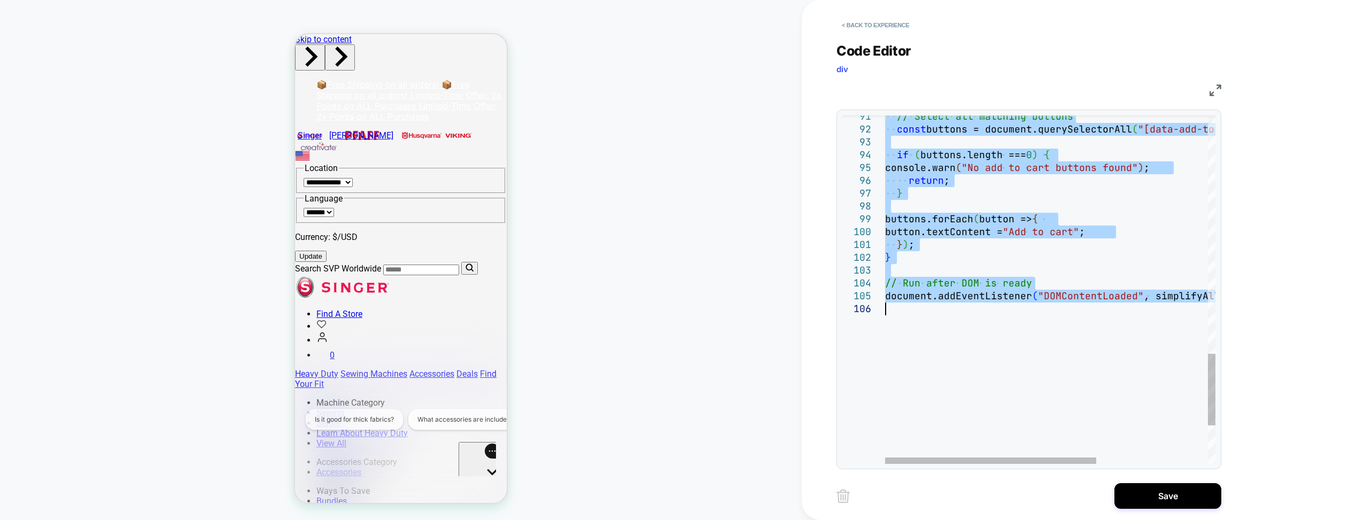
drag, startPoint x: 888, startPoint y: 300, endPoint x: 947, endPoint y: 375, distance: 95.9
type textarea "*** ***** *****"
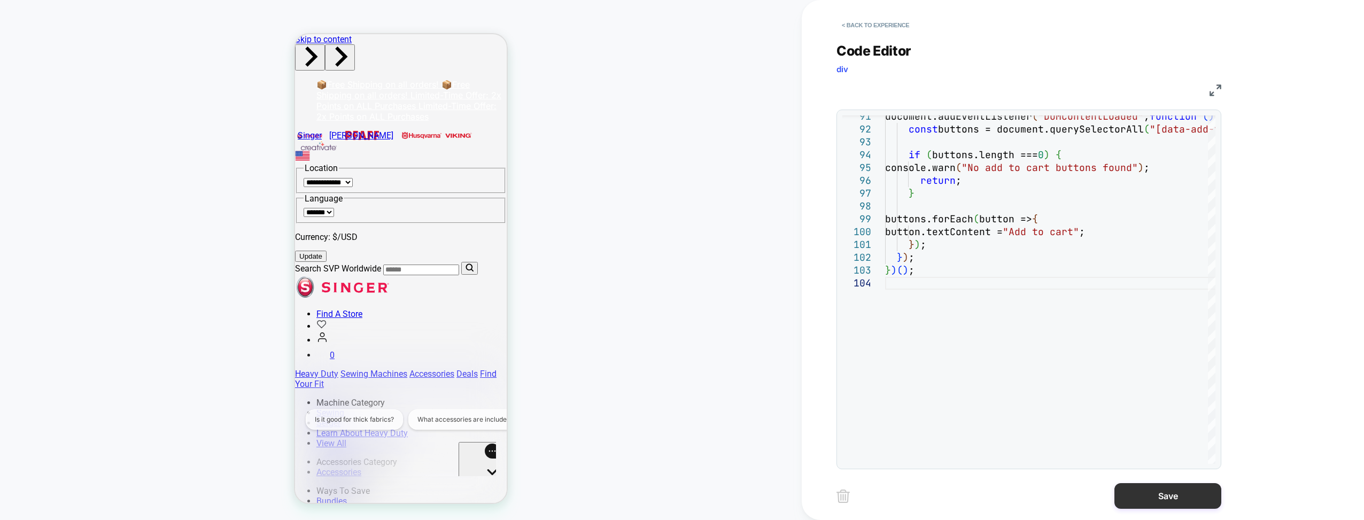
click at [1014, 498] on button "Save" at bounding box center [1168, 496] width 107 height 26
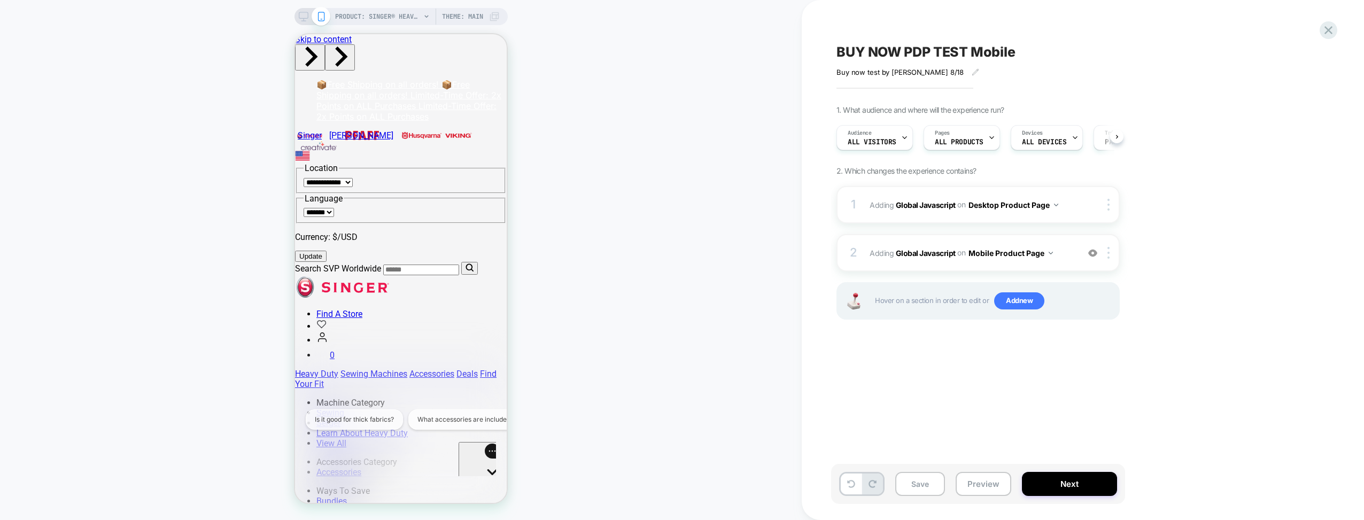
scroll to position [0, 1]
click at [978, 485] on button "Preview" at bounding box center [984, 484] width 56 height 24
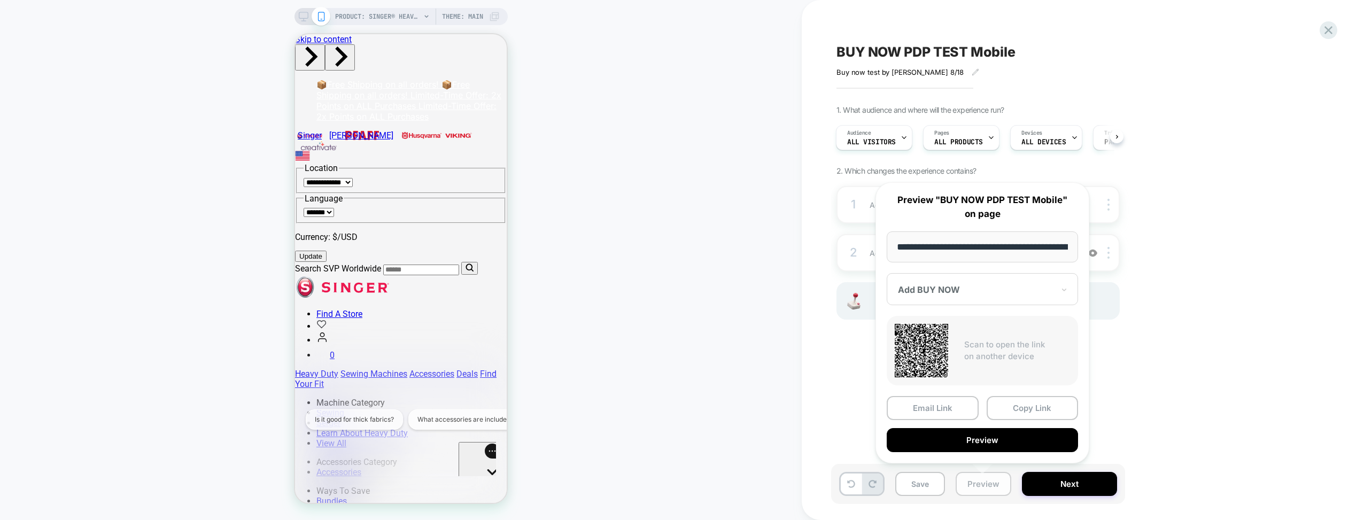
scroll to position [0, 298]
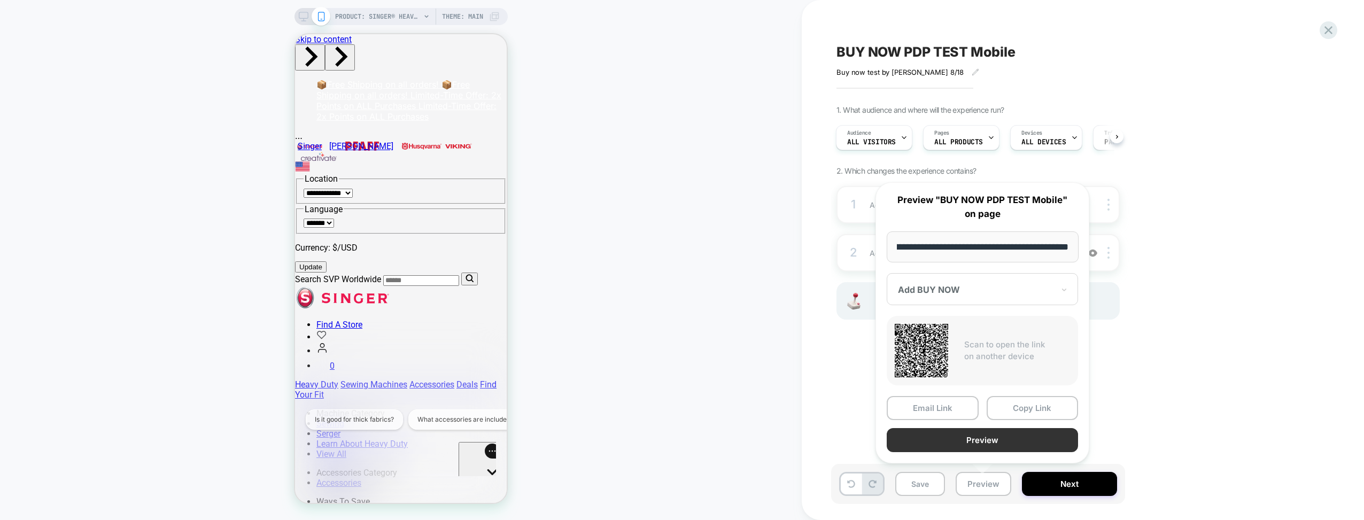
click at [979, 437] on button "Preview" at bounding box center [982, 440] width 191 height 24
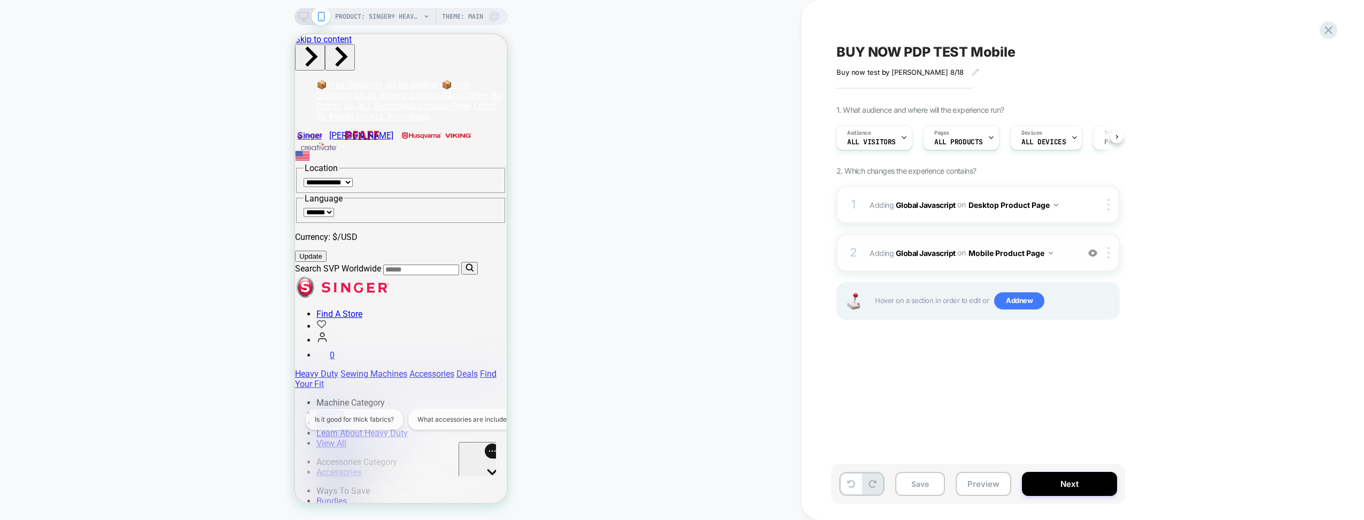
click at [926, 245] on span "Adding Global Javascript on Mobile Product Page" at bounding box center [972, 253] width 204 height 16
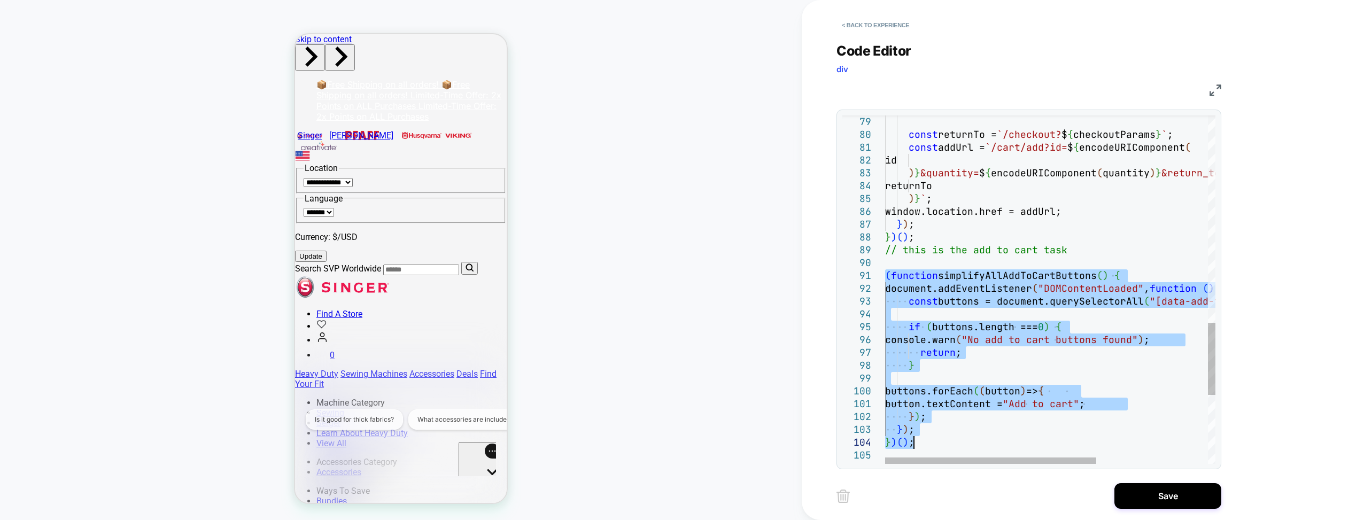
drag, startPoint x: 888, startPoint y: 275, endPoint x: 941, endPoint y: 437, distance: 171.1
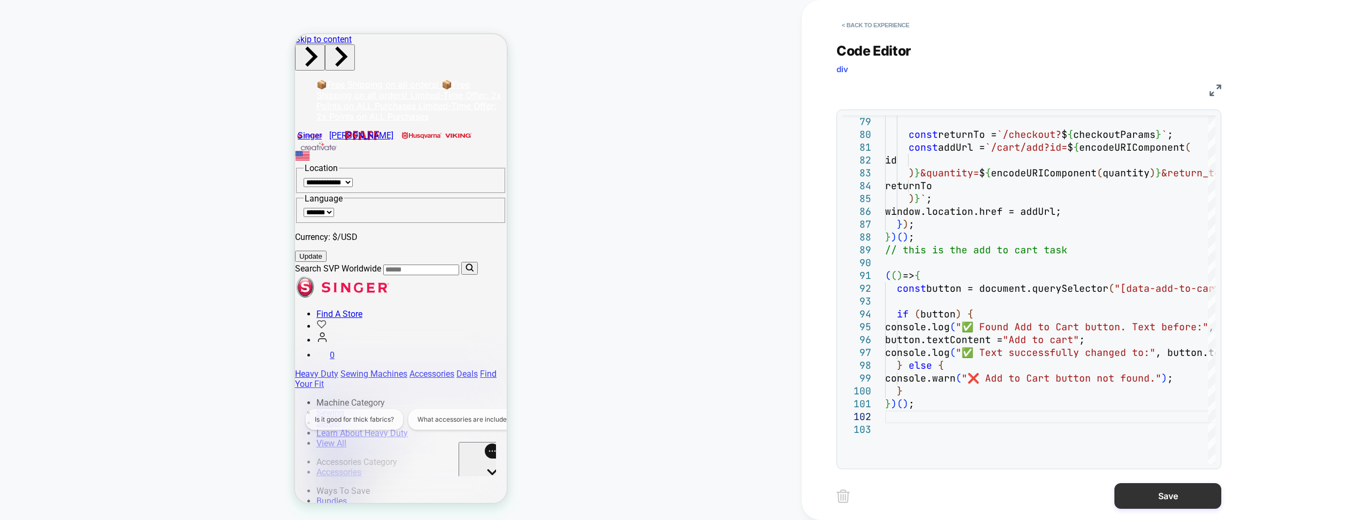
type textarea "*****"
click at [1014, 494] on button "Save" at bounding box center [1168, 496] width 107 height 26
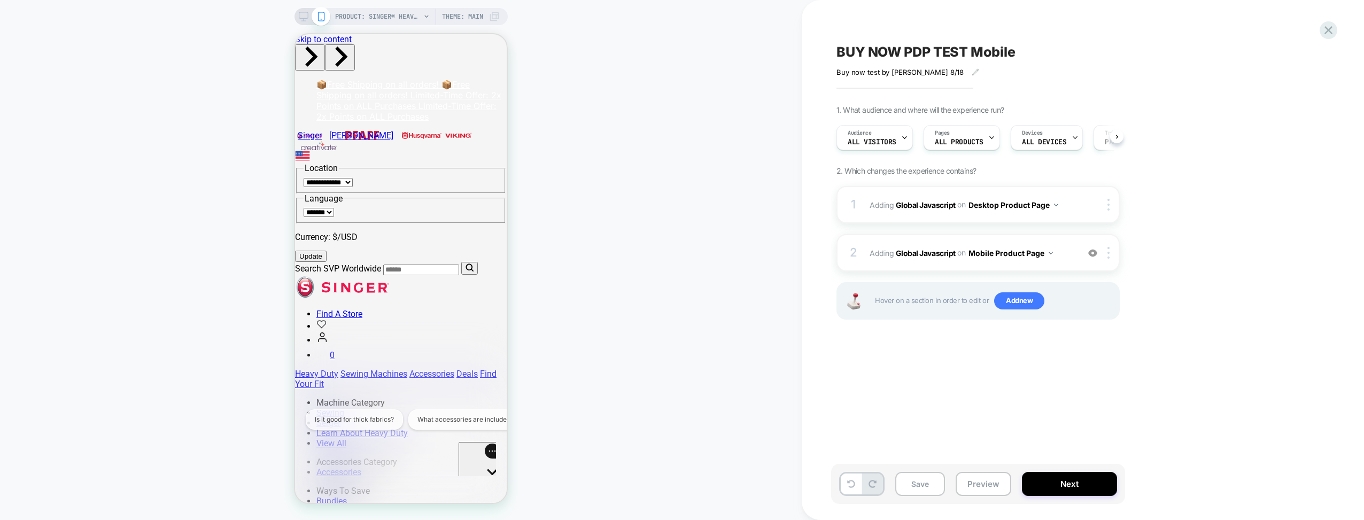
scroll to position [0, 1]
click at [989, 490] on button "Preview" at bounding box center [984, 484] width 56 height 24
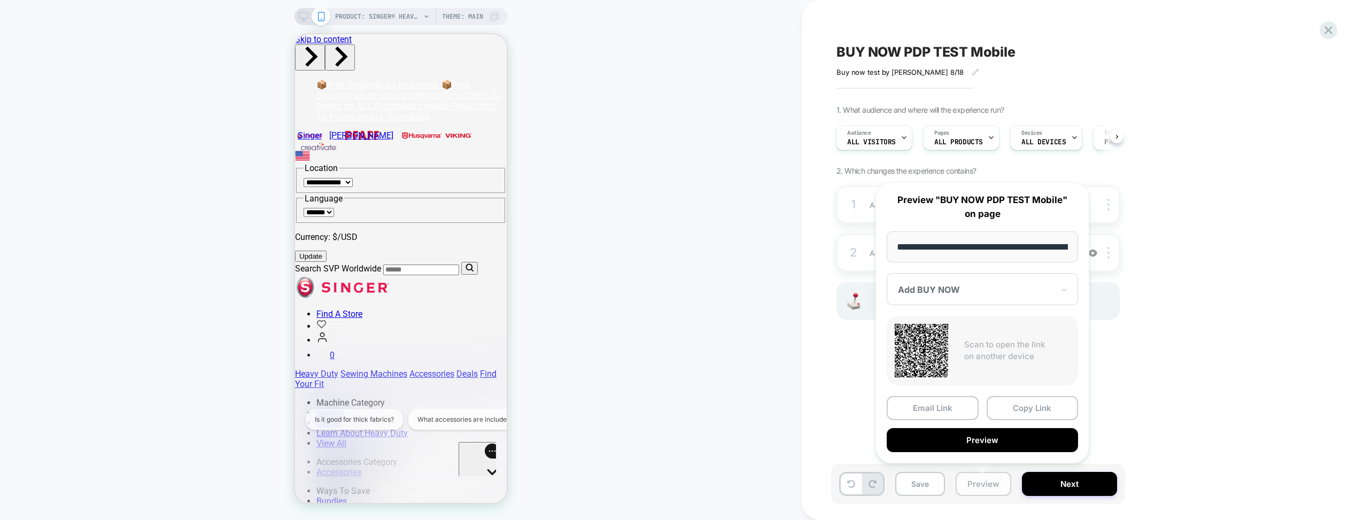
scroll to position [0, 298]
click at [984, 437] on button "Preview" at bounding box center [982, 440] width 191 height 24
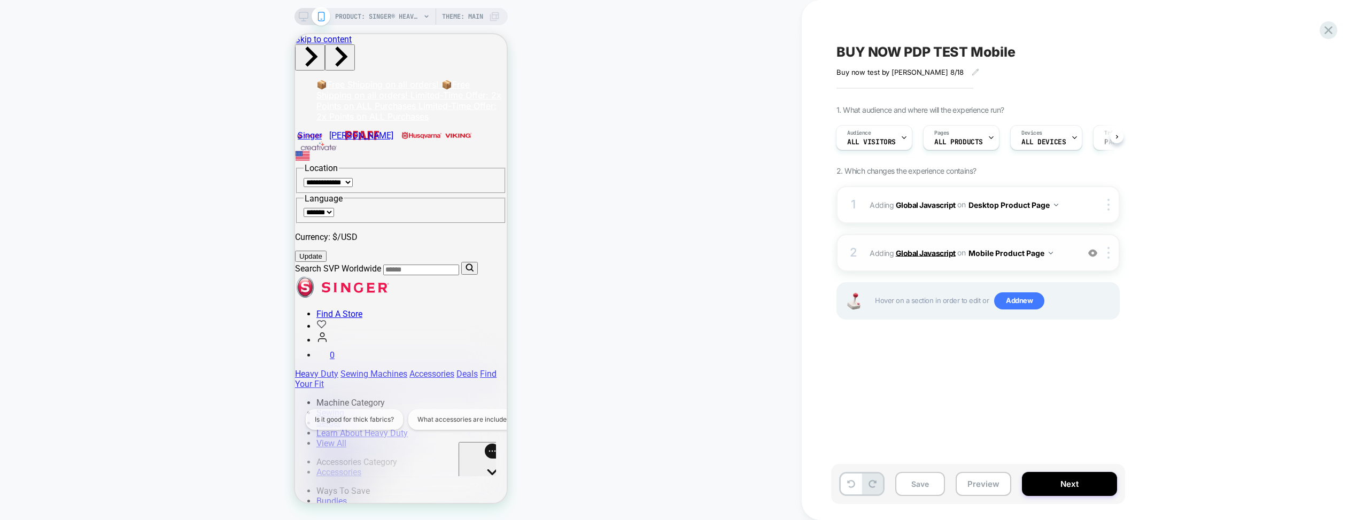
click at [940, 250] on b "Global Javascript" at bounding box center [926, 252] width 60 height 9
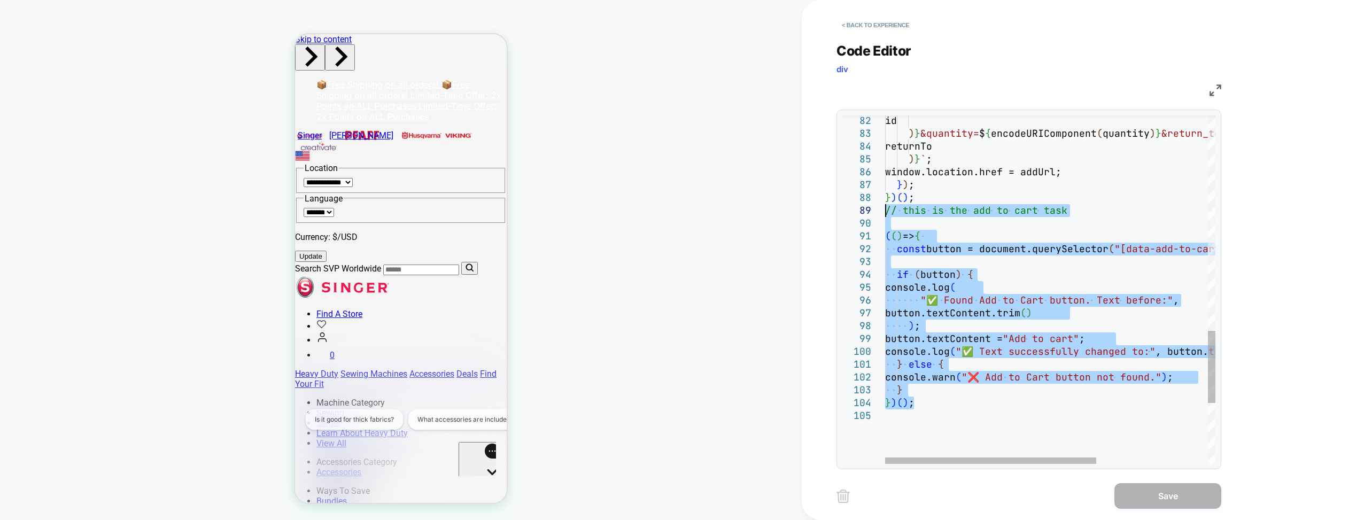
drag, startPoint x: 929, startPoint y: 404, endPoint x: 819, endPoint y: 215, distance: 218.5
type textarea "**********"
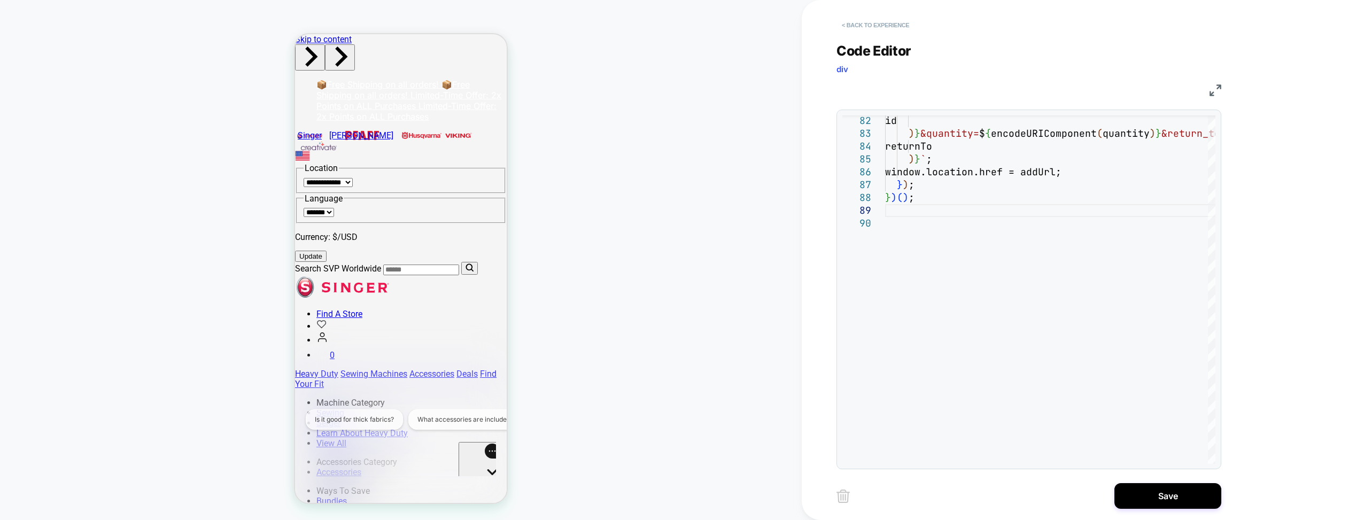
click at [876, 22] on button "< Back to experience" at bounding box center [876, 25] width 78 height 17
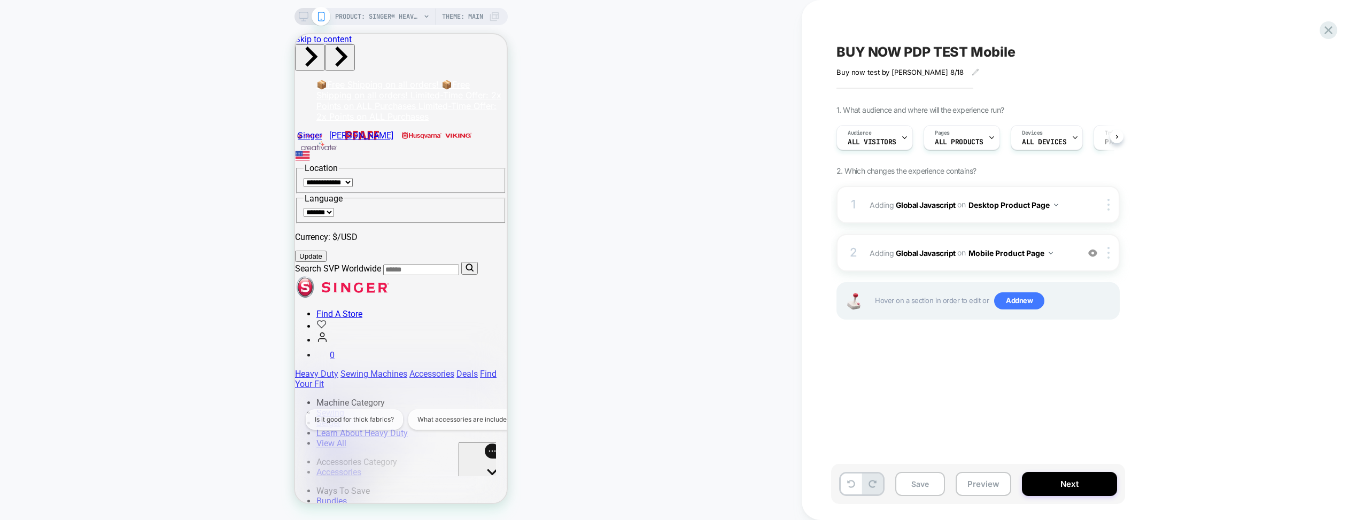
scroll to position [0, 1]
click at [1014, 31] on icon at bounding box center [1329, 30] width 14 height 14
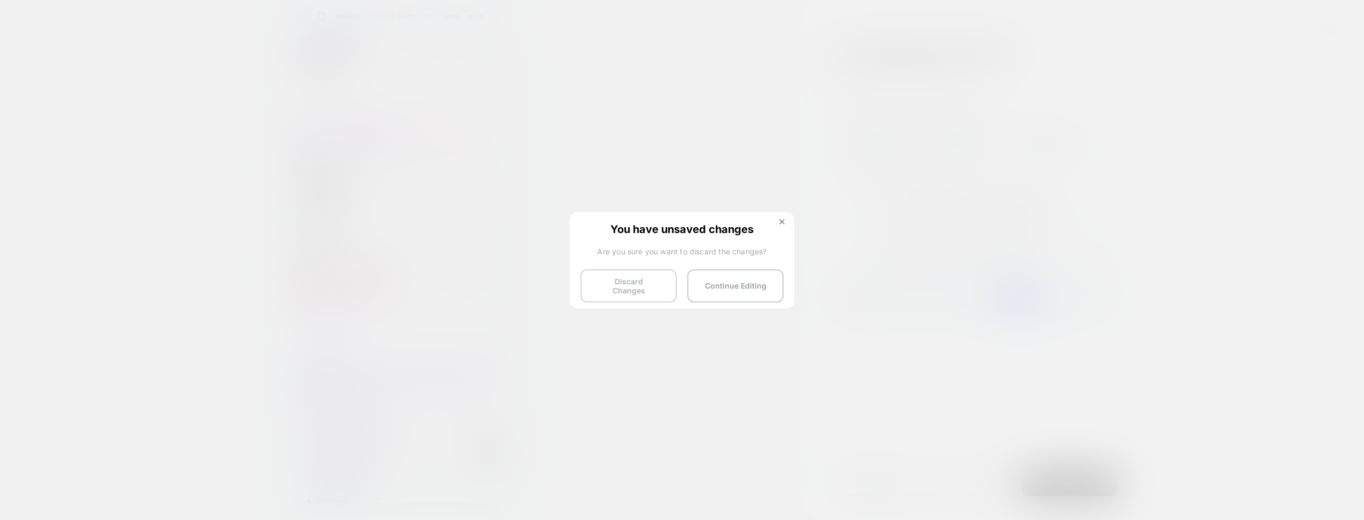
click at [623, 285] on button "Discard Changes" at bounding box center [629, 285] width 96 height 33
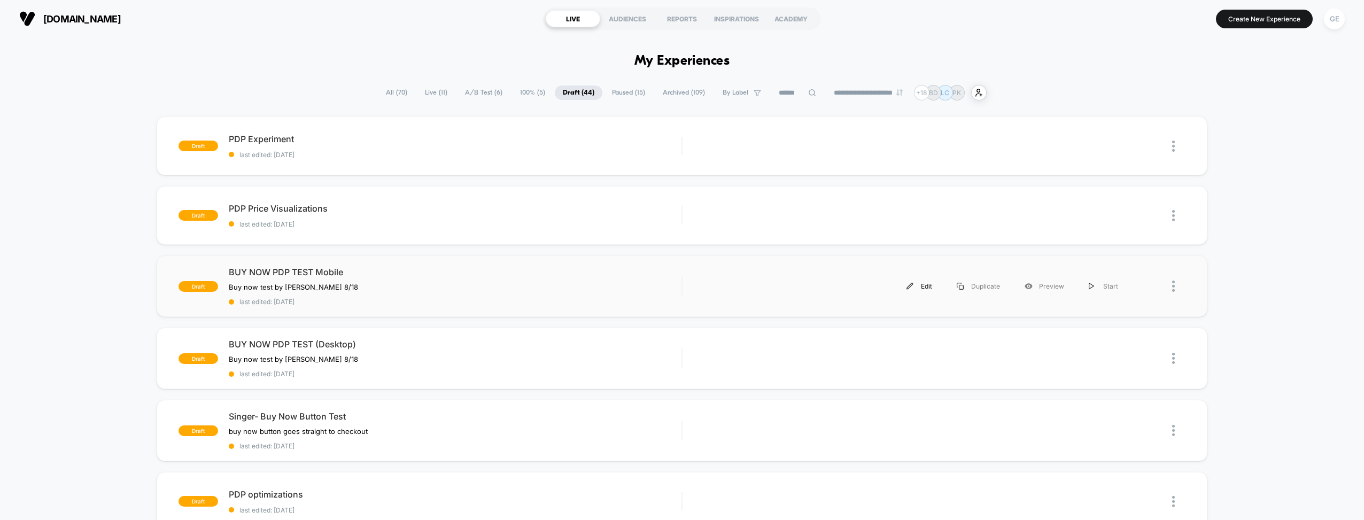
click at [909, 283] on img at bounding box center [910, 286] width 7 height 7
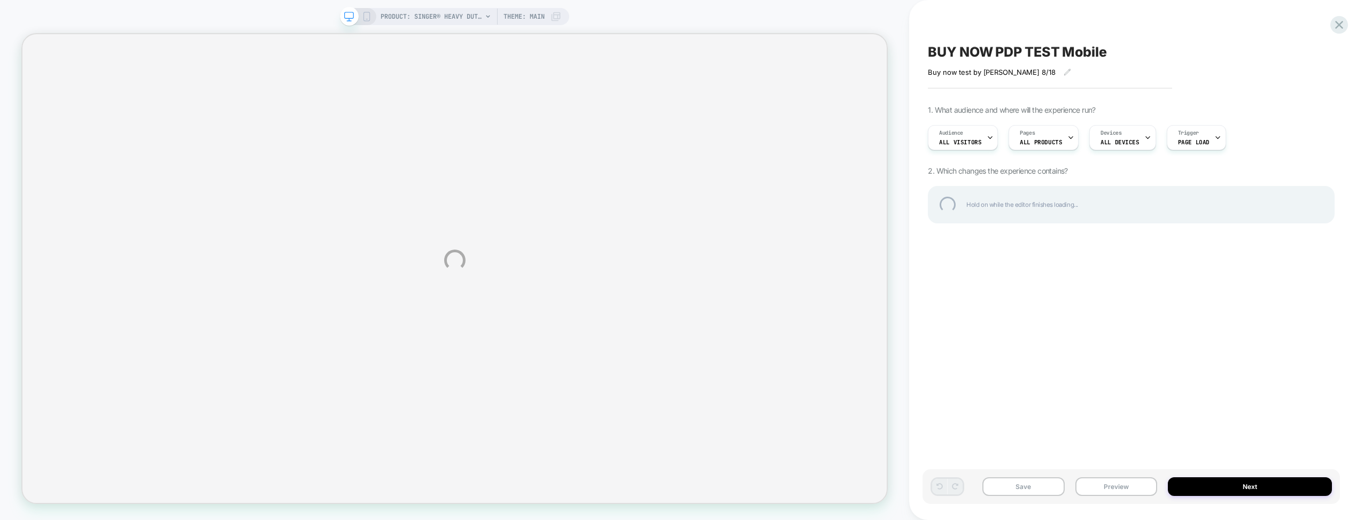
click at [369, 19] on div "PRODUCT: SINGER® Heavy Duty 4452 Rosewater Pink Sewing Machine PRODUCT: SINGER®…" at bounding box center [682, 260] width 1364 height 520
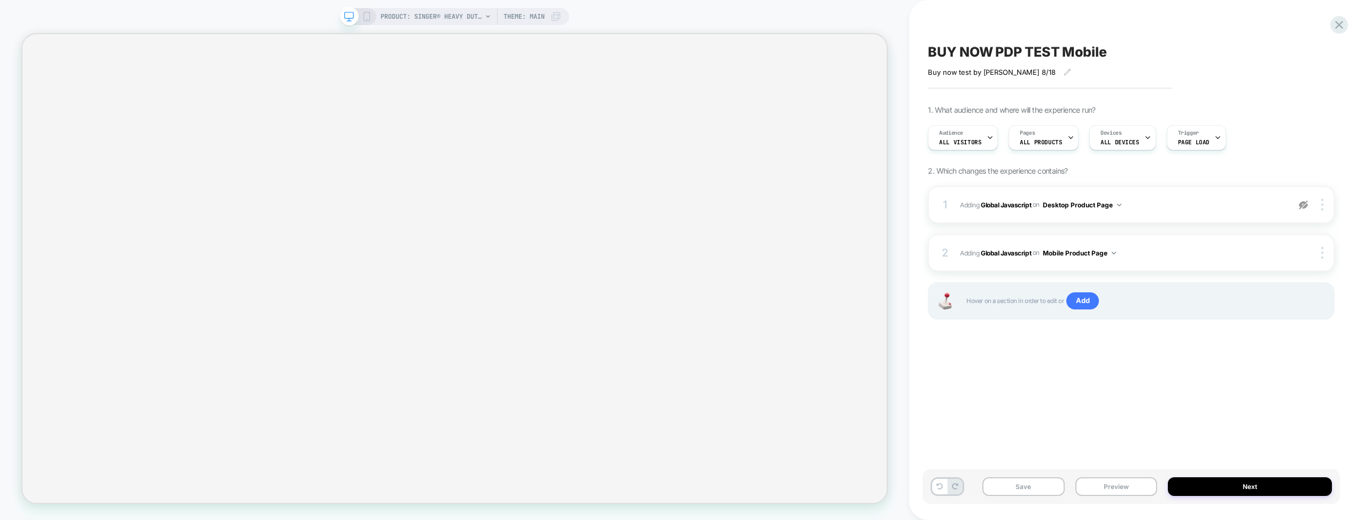
click at [369, 19] on icon at bounding box center [367, 17] width 10 height 10
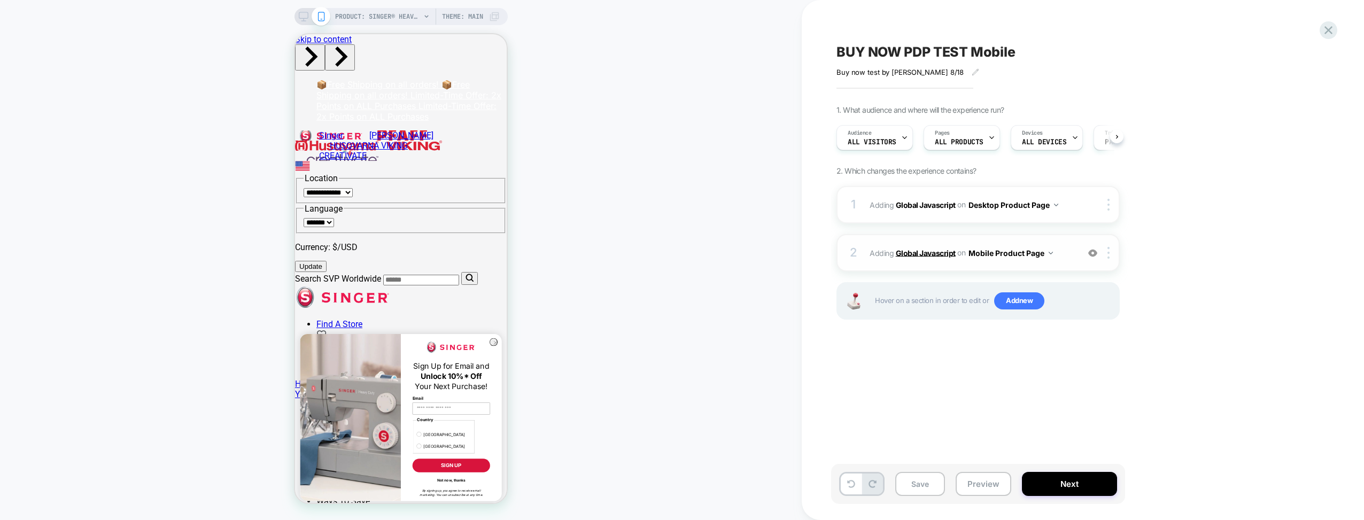
scroll to position [0, 1]
click at [910, 249] on b "Global Javascript" at bounding box center [926, 252] width 60 height 9
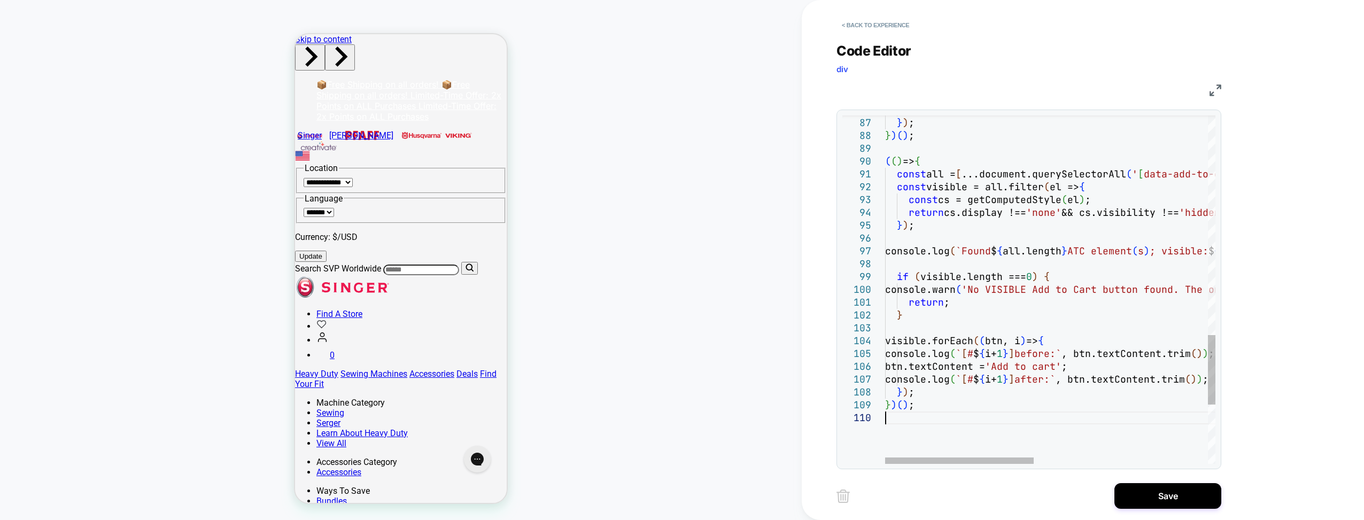
scroll to position [0, 0]
type textarea "**********"
click at [1014, 488] on button "Save" at bounding box center [1168, 496] width 107 height 26
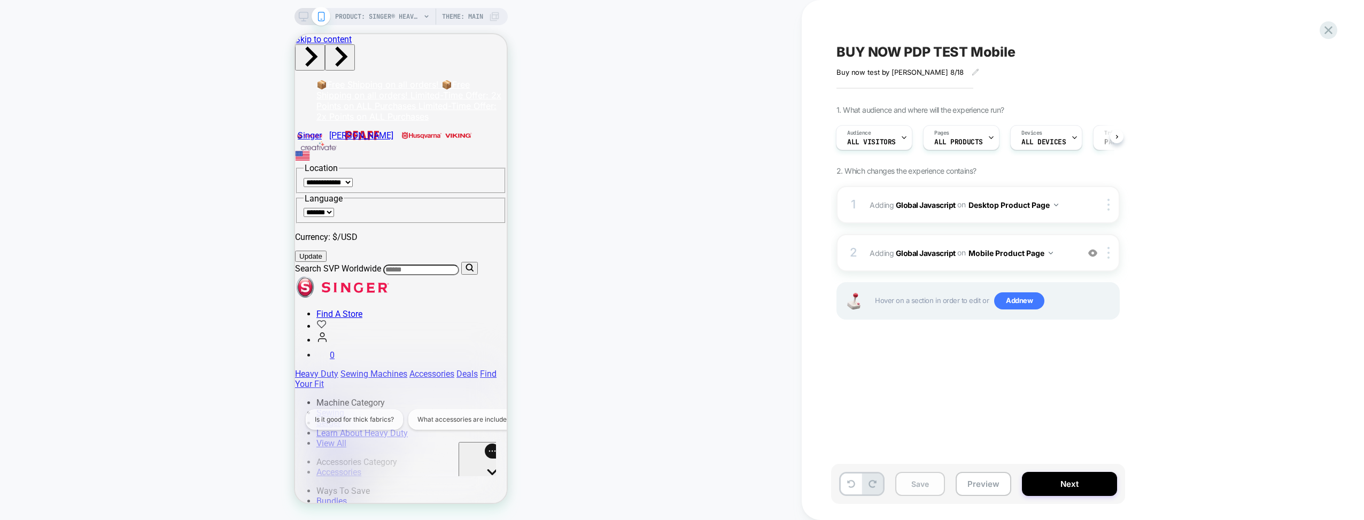
click at [925, 484] on button "Save" at bounding box center [921, 484] width 50 height 24
click at [970, 487] on button "Preview" at bounding box center [984, 484] width 56 height 24
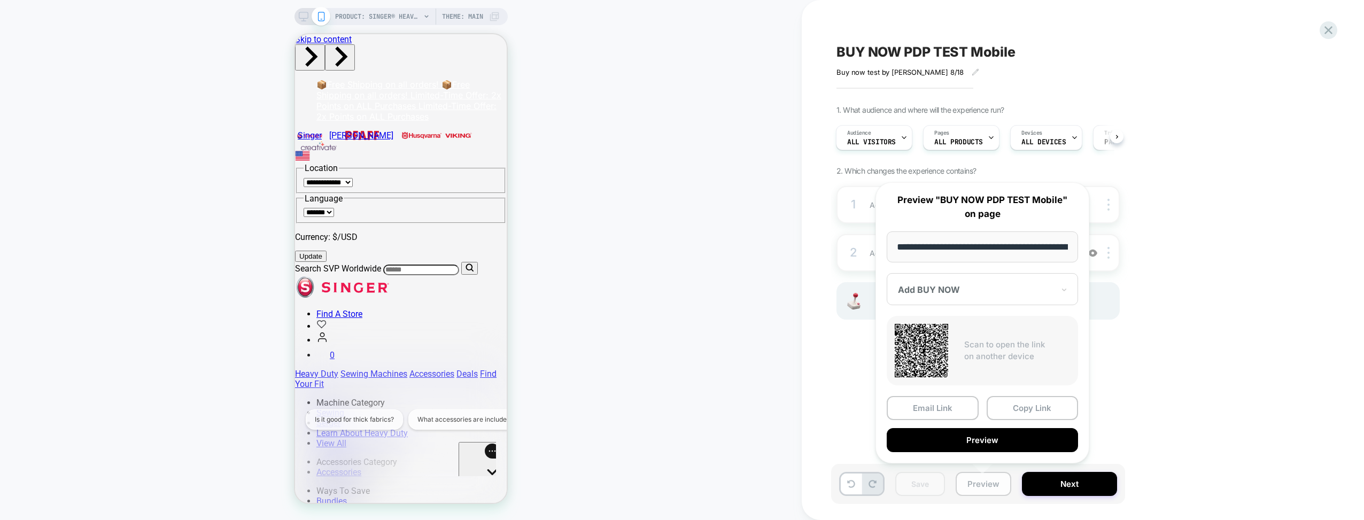
scroll to position [0, 298]
click at [981, 443] on button "Preview" at bounding box center [982, 440] width 191 height 24
